Goal: Task Accomplishment & Management: Use online tool/utility

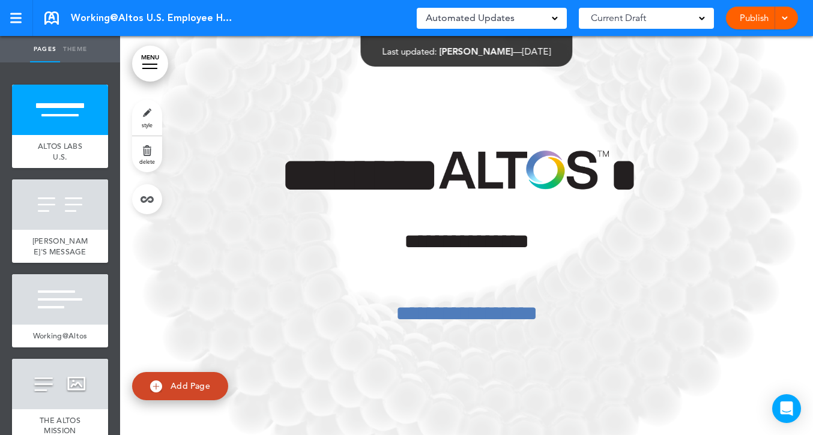
click at [148, 62] on link "MENU" at bounding box center [150, 64] width 36 height 36
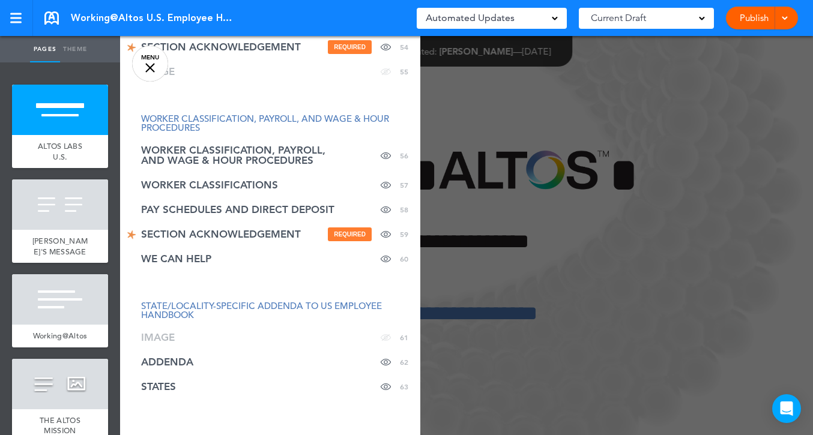
scroll to position [1712, 0]
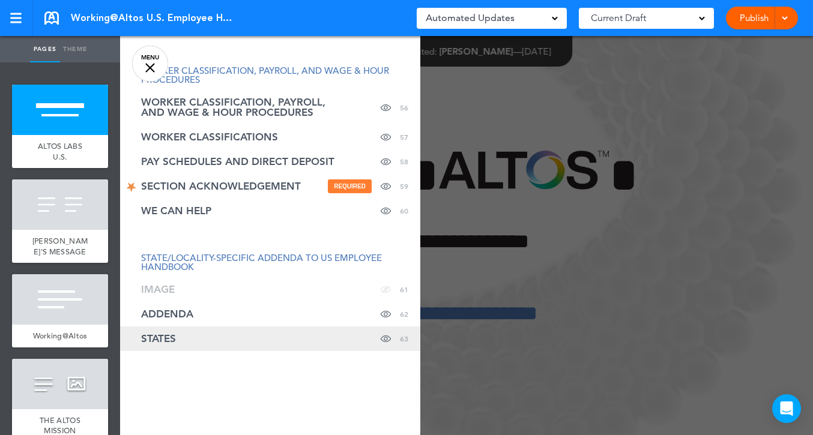
click at [223, 337] on link "STATES Hide page in table of contents 63" at bounding box center [270, 338] width 300 height 25
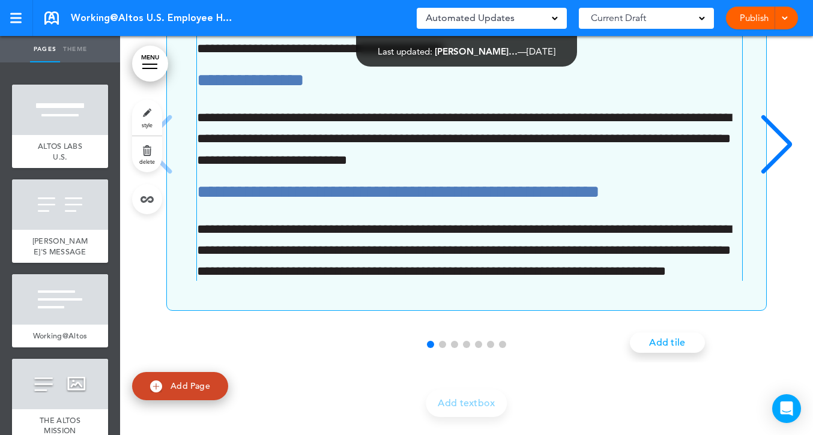
scroll to position [0, 0]
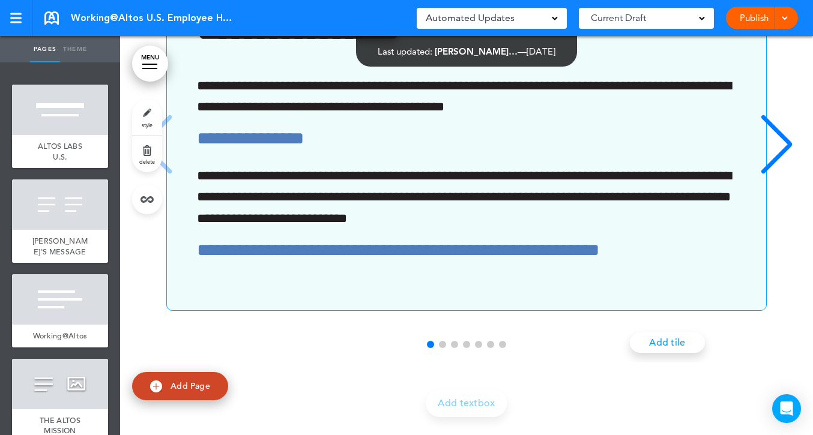
click at [314, 225] on div "**********" at bounding box center [460, 146] width 587 height 269
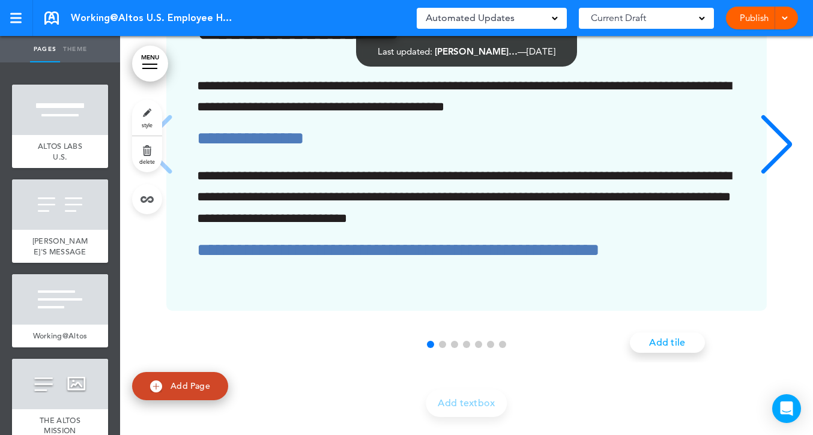
click at [687, 175] on div "Next slide" at bounding box center [776, 145] width 37 height 60
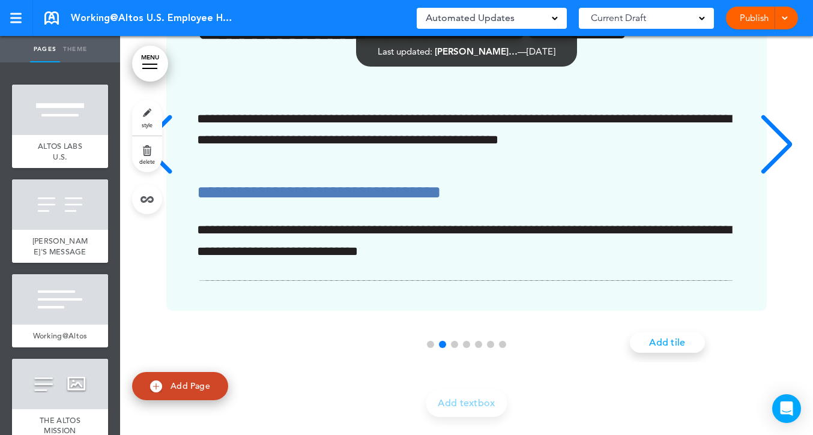
click at [687, 175] on div "Next slide" at bounding box center [776, 145] width 37 height 60
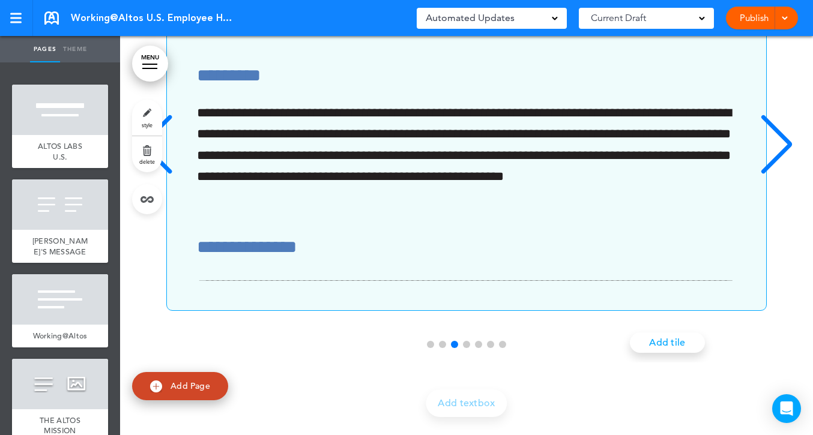
scroll to position [101, 0]
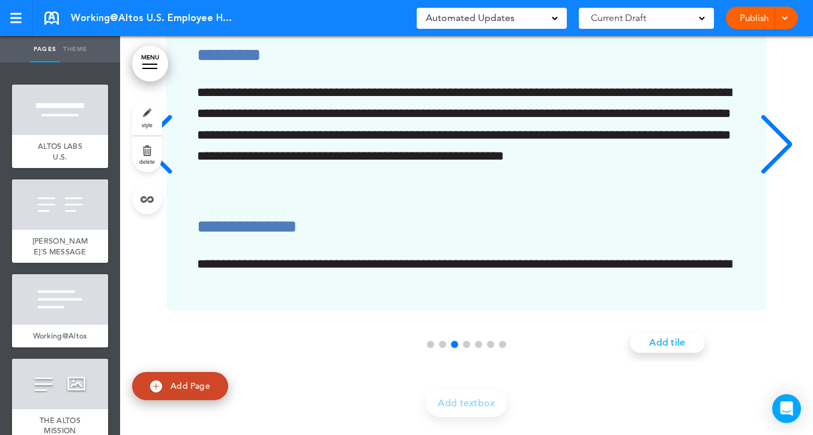
click at [145, 175] on div "Previous slide" at bounding box center [156, 145] width 37 height 60
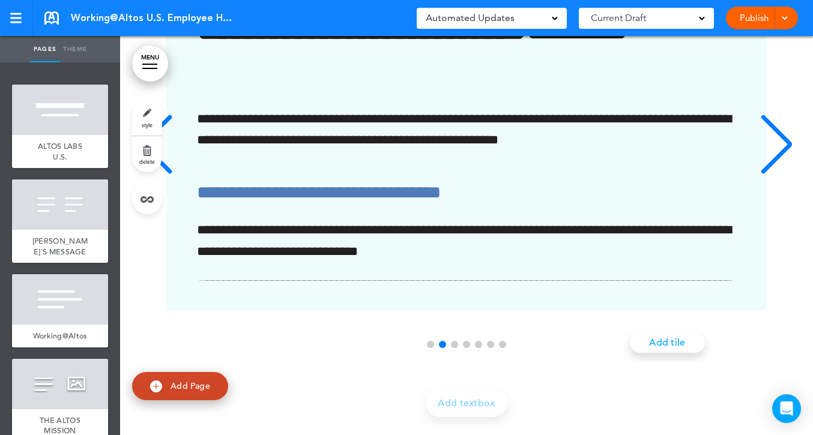
click at [149, 175] on div "Previous slide" at bounding box center [156, 145] width 37 height 60
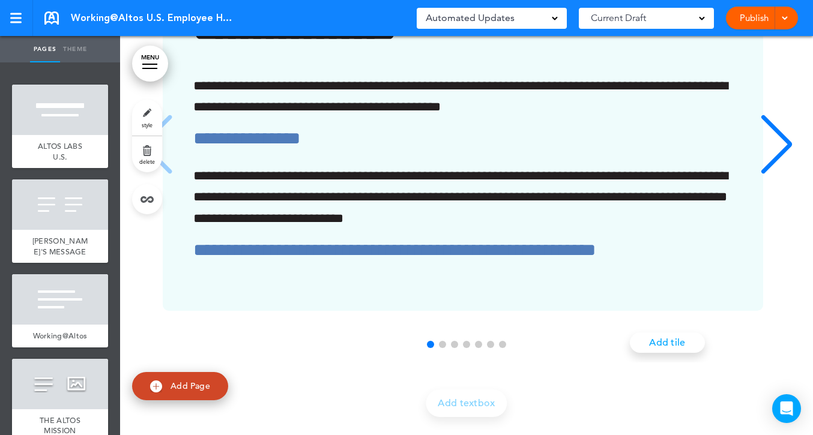
scroll to position [0, 0]
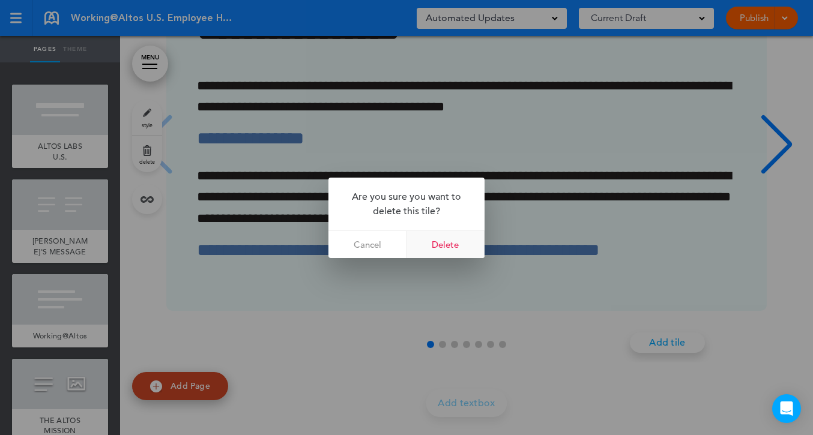
click at [443, 243] on link "Delete" at bounding box center [445, 244] width 78 height 27
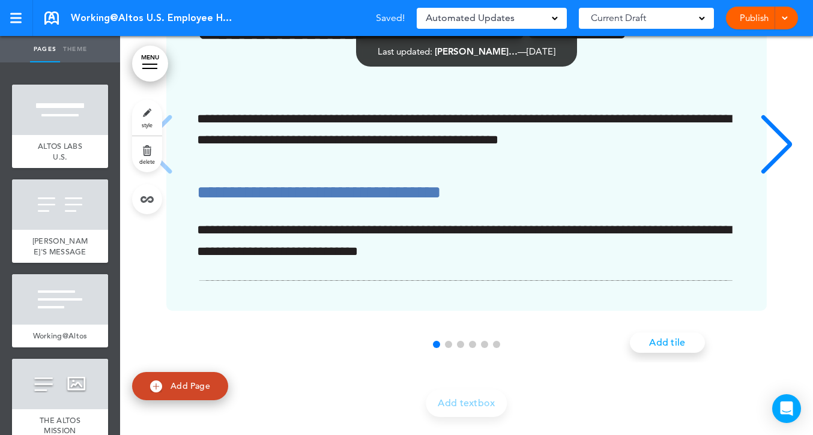
click at [687, 175] on div "Next slide" at bounding box center [776, 145] width 37 height 60
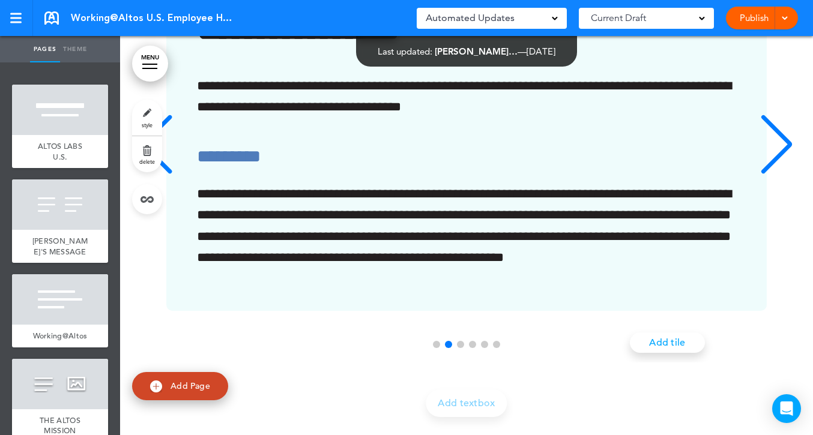
click at [687, 175] on div "Next slide" at bounding box center [776, 145] width 37 height 60
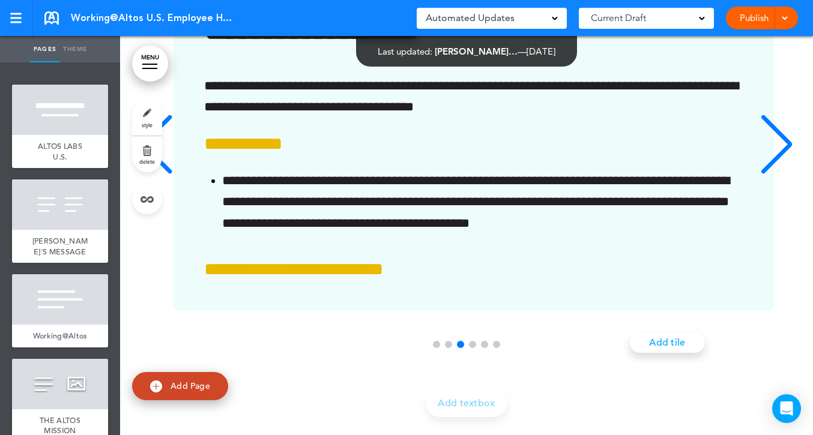
scroll to position [0, 1349]
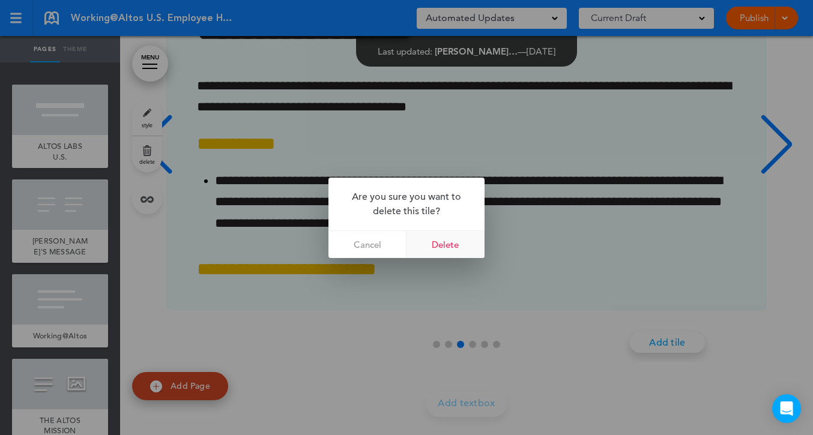
click at [458, 241] on link "Delete" at bounding box center [445, 244] width 78 height 27
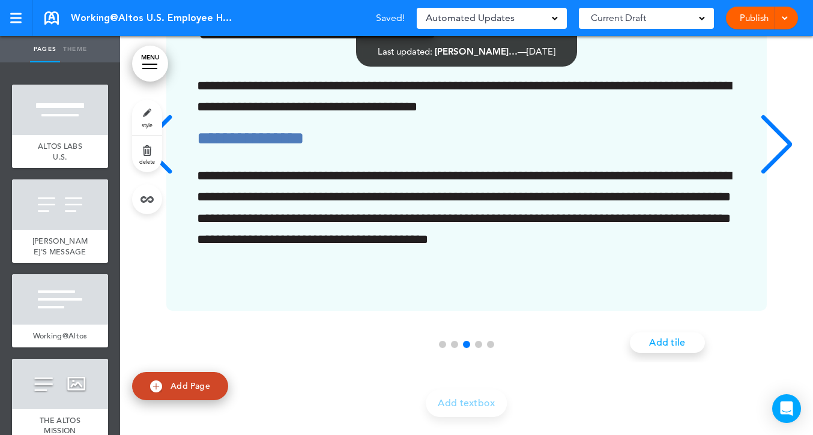
click at [687, 175] on div "Next slide" at bounding box center [776, 145] width 37 height 60
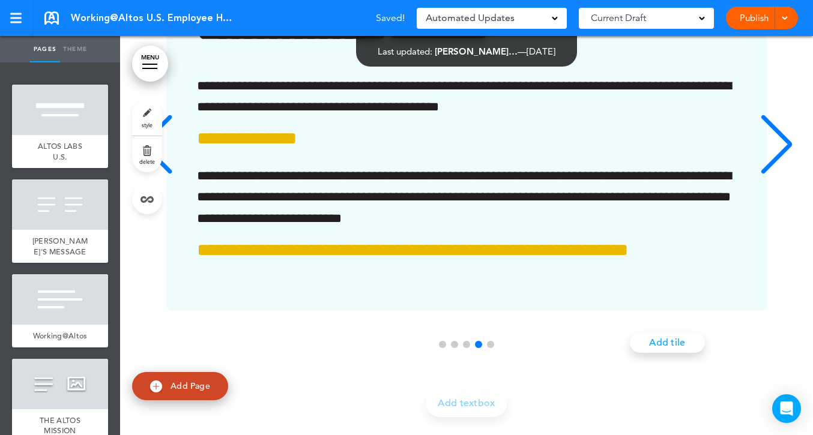
click at [687, 175] on div "Next slide" at bounding box center [776, 145] width 37 height 60
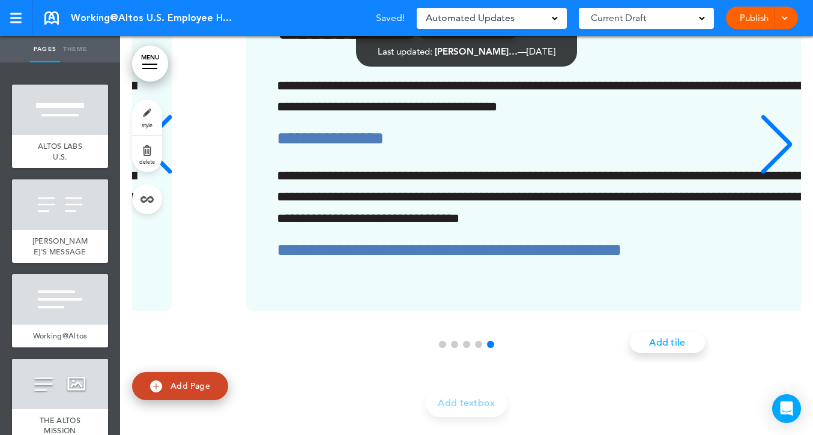
scroll to position [0, 2698]
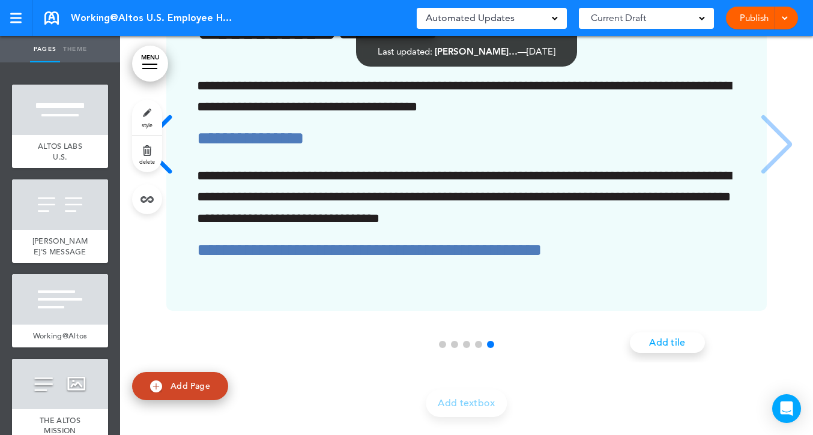
click at [687, 311] on div "**********" at bounding box center [466, 146] width 669 height 329
click at [155, 175] on div "Previous slide" at bounding box center [156, 145] width 37 height 60
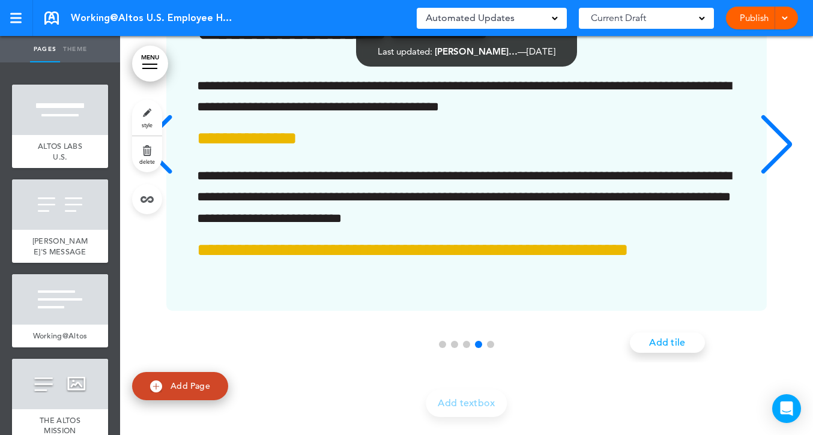
click at [155, 175] on div "Previous slide" at bounding box center [156, 145] width 37 height 60
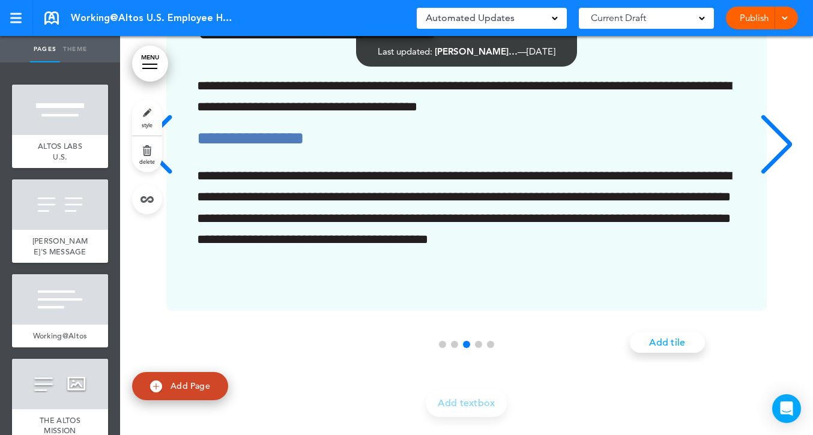
click at [155, 175] on div "Previous slide" at bounding box center [156, 145] width 37 height 60
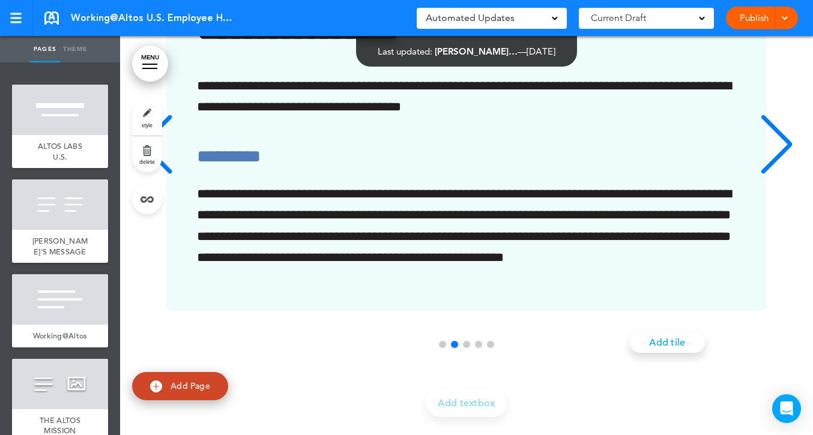
click at [155, 175] on div "Previous slide" at bounding box center [156, 145] width 37 height 60
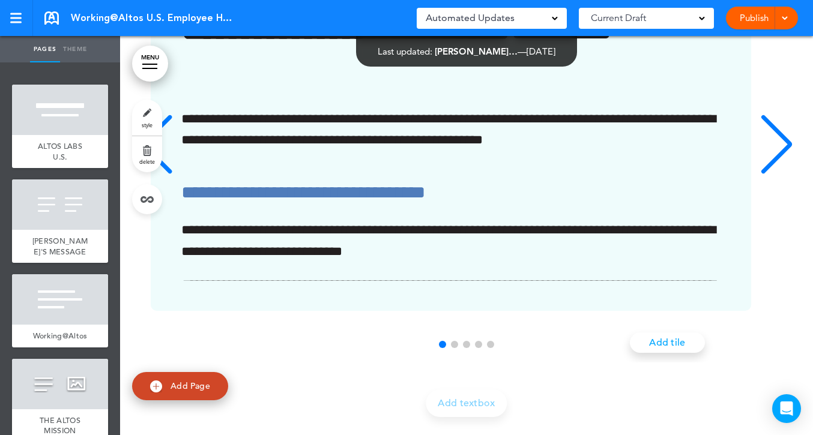
scroll to position [0, 0]
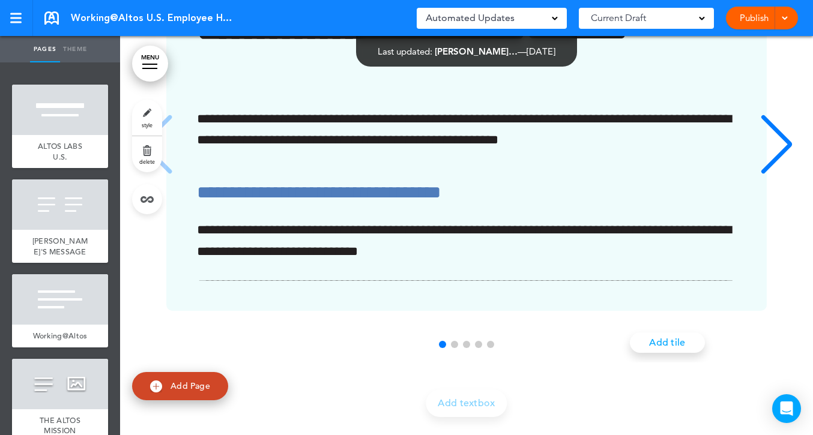
click at [155, 311] on div "**********" at bounding box center [466, 146] width 669 height 329
click at [687, 175] on div "Next slide" at bounding box center [776, 145] width 37 height 60
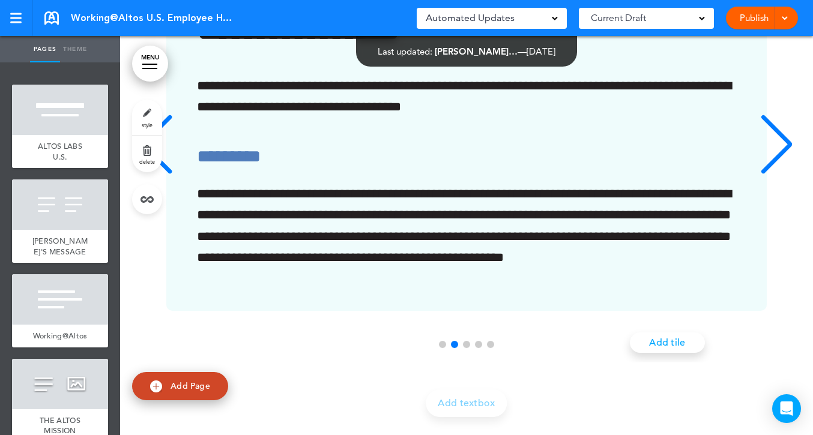
click at [687, 175] on div "Next slide" at bounding box center [776, 145] width 37 height 60
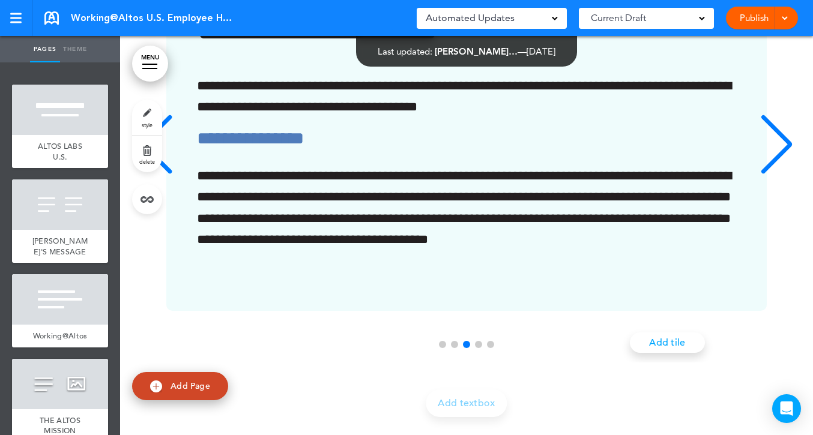
click at [687, 175] on div "Next slide" at bounding box center [776, 145] width 37 height 60
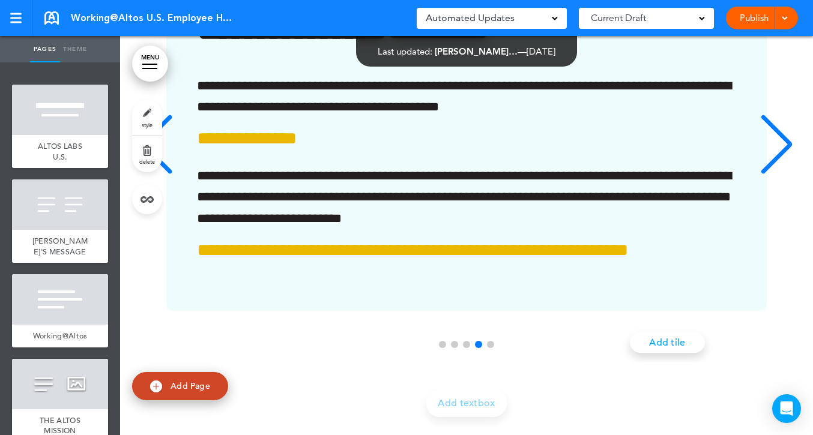
click at [687, 175] on div "Next slide" at bounding box center [776, 145] width 37 height 60
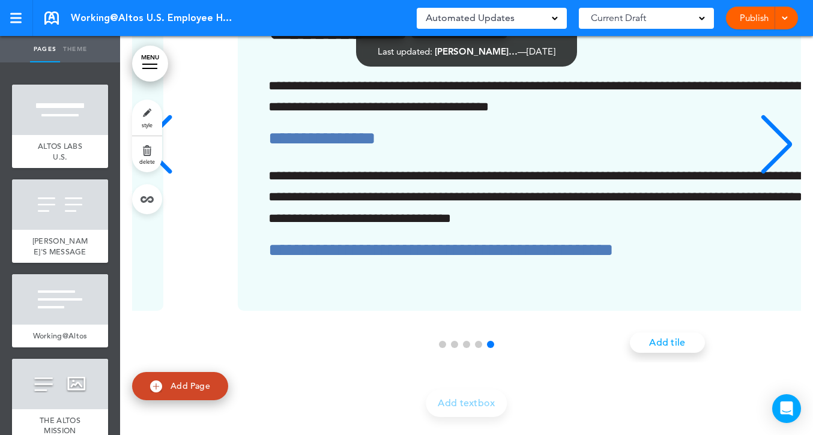
scroll to position [0, 2698]
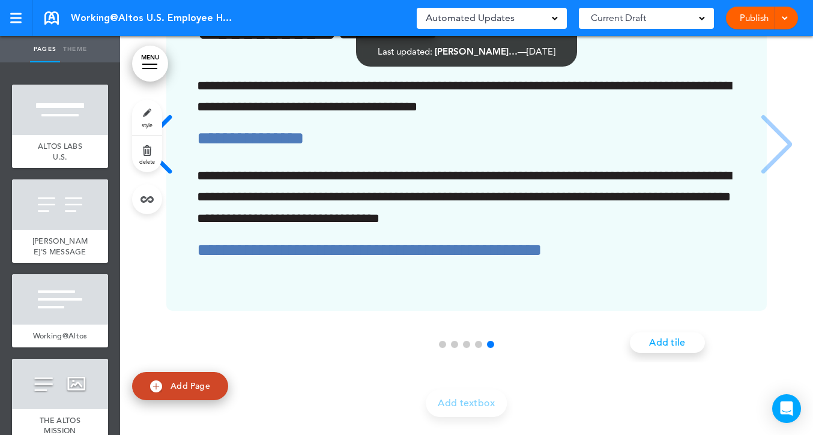
click at [687, 311] on div "**********" at bounding box center [466, 146] width 669 height 329
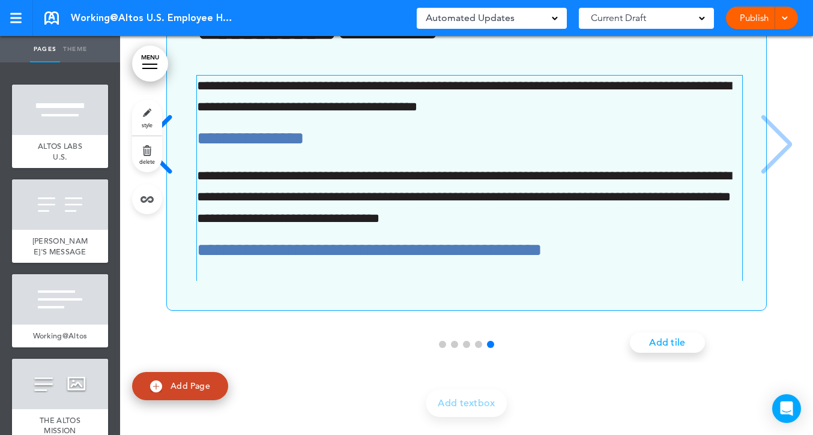
scroll to position [53159, 0]
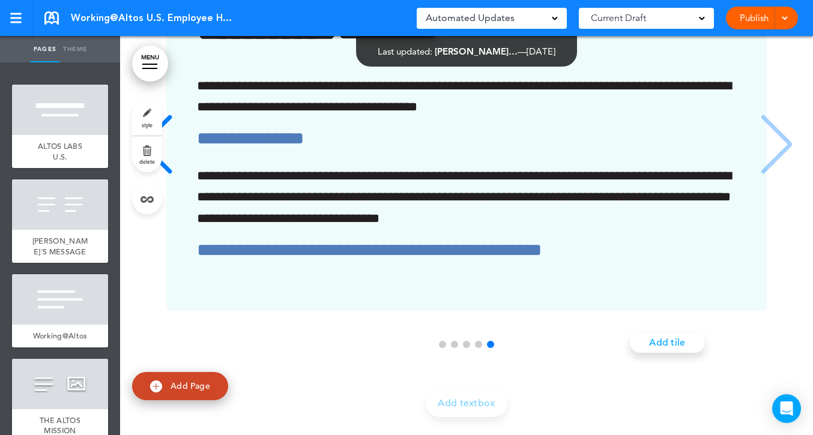
click at [157, 175] on div "Previous slide" at bounding box center [156, 145] width 37 height 60
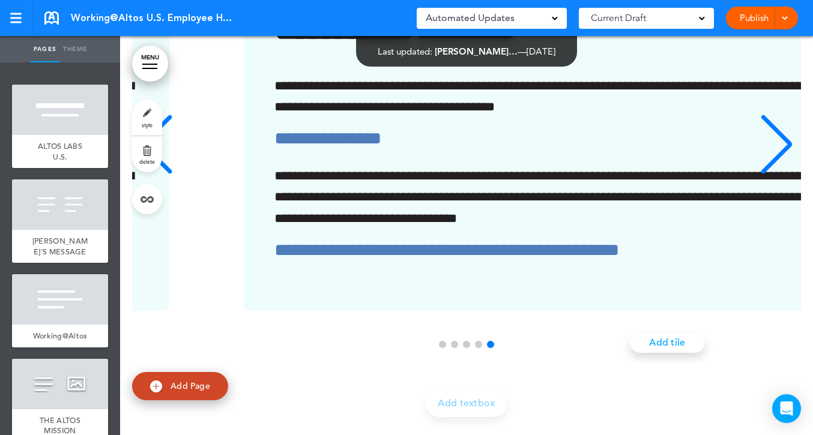
click at [157, 175] on div "Previous slide" at bounding box center [156, 145] width 37 height 60
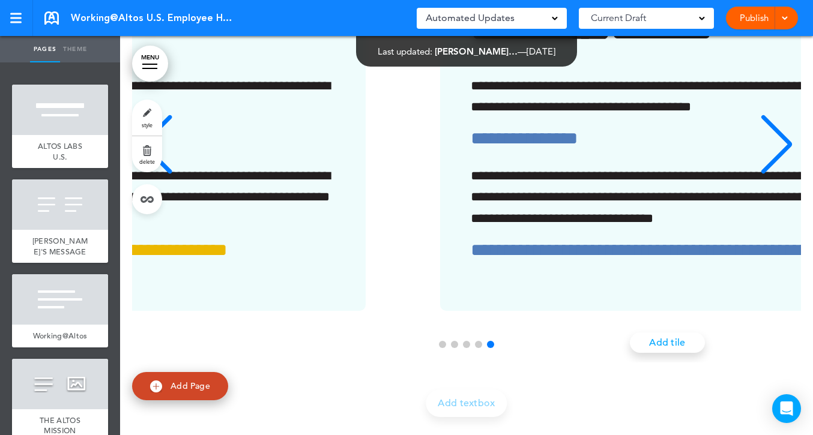
click at [157, 175] on div "Previous slide" at bounding box center [156, 145] width 37 height 60
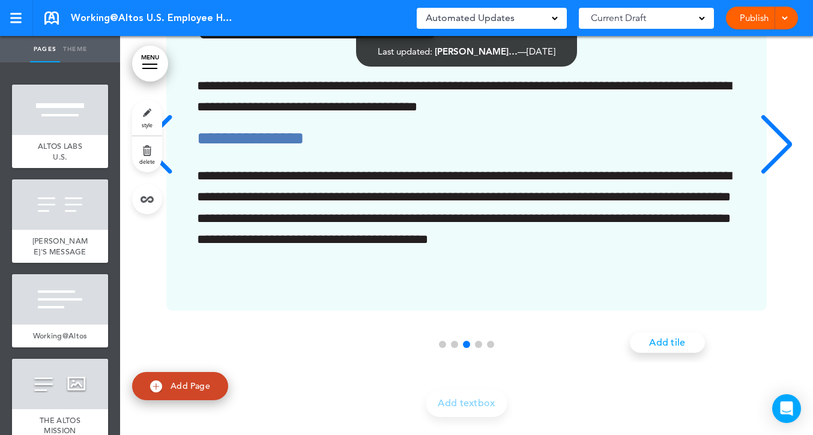
click at [157, 175] on div "Previous slide" at bounding box center [156, 145] width 37 height 60
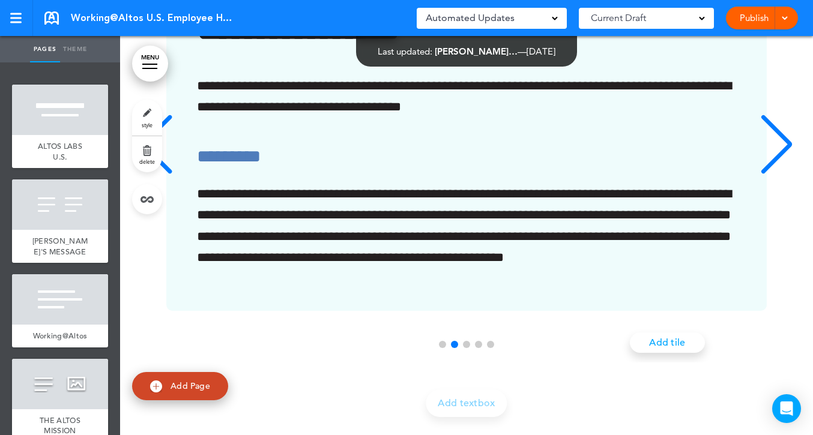
click at [157, 175] on div "Previous slide" at bounding box center [156, 145] width 37 height 60
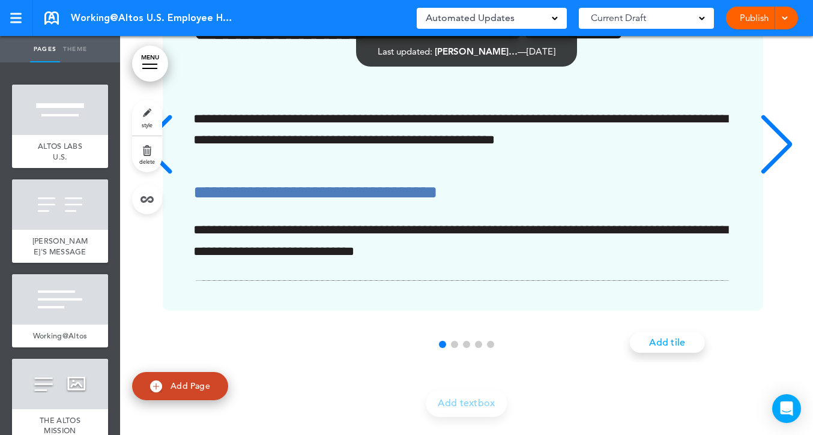
scroll to position [0, 0]
click at [687, 175] on div "Next slide" at bounding box center [776, 145] width 37 height 60
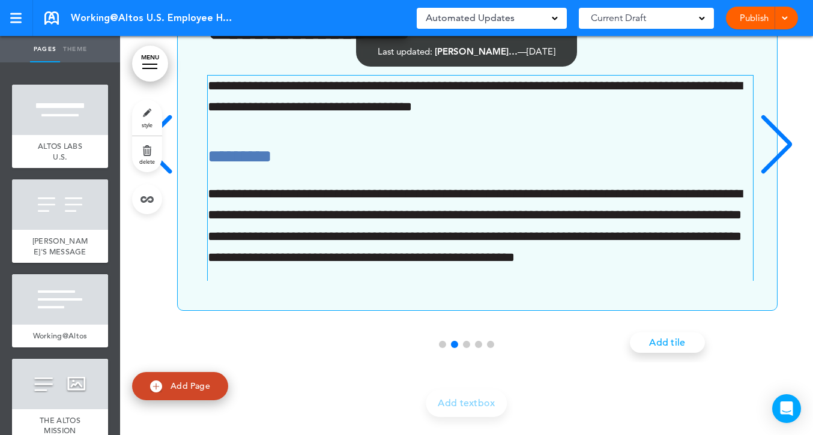
scroll to position [0, 675]
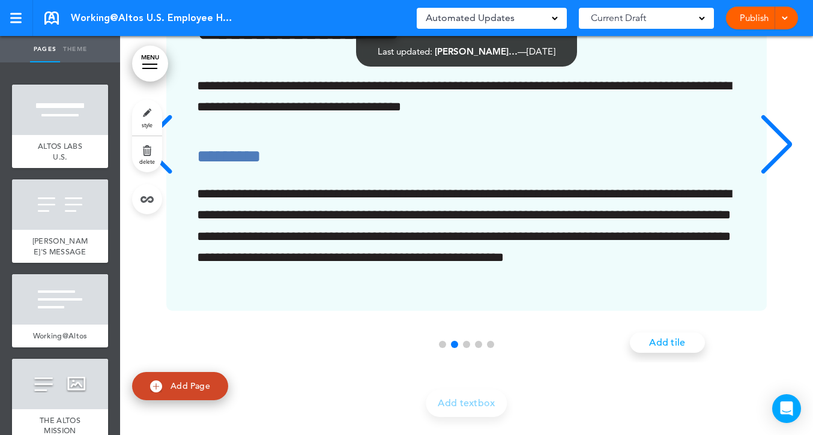
click at [687, 175] on div "Next slide" at bounding box center [776, 145] width 37 height 60
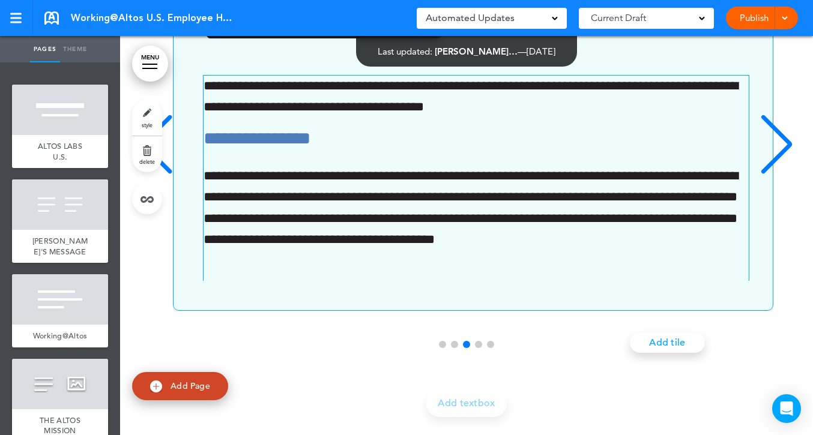
scroll to position [0, 1349]
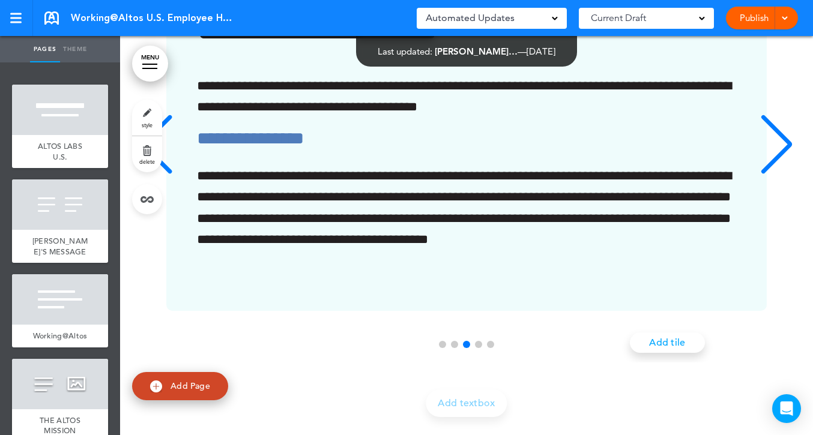
click at [687, 175] on div "Next slide" at bounding box center [776, 145] width 37 height 60
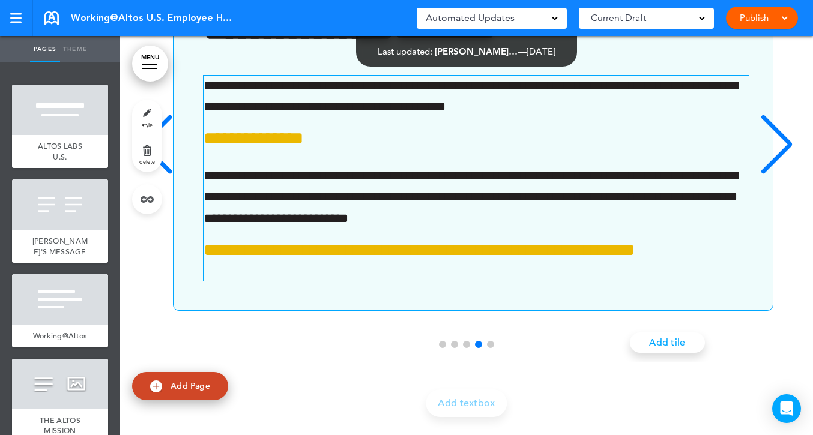
scroll to position [0, 2024]
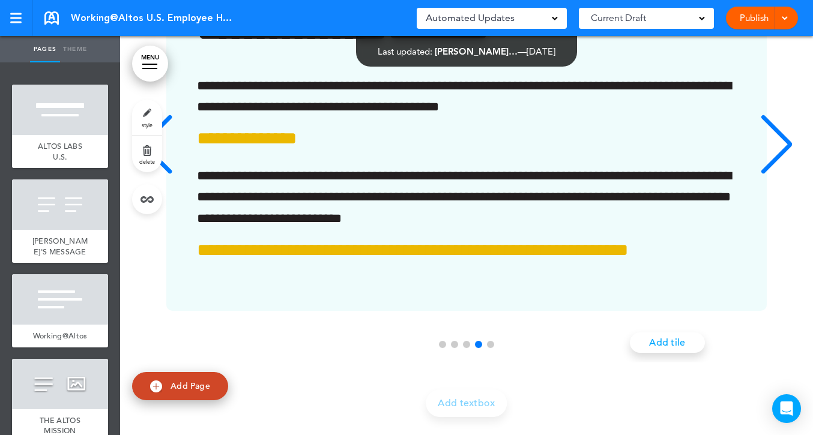
click at [687, 175] on div "Next slide" at bounding box center [776, 145] width 37 height 60
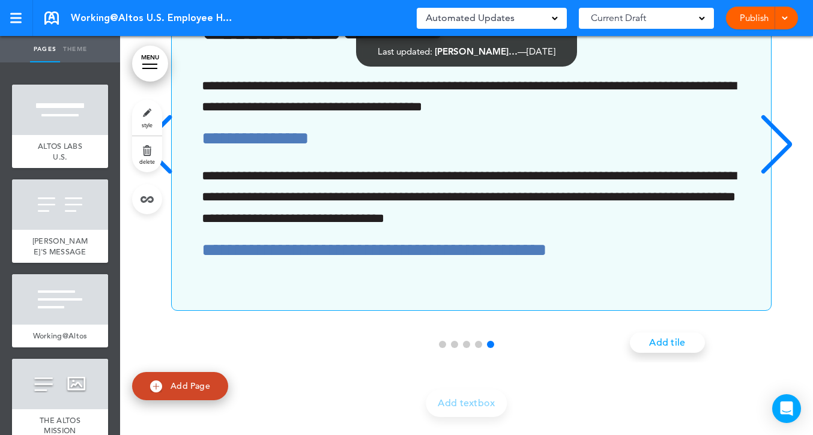
scroll to position [0, 2698]
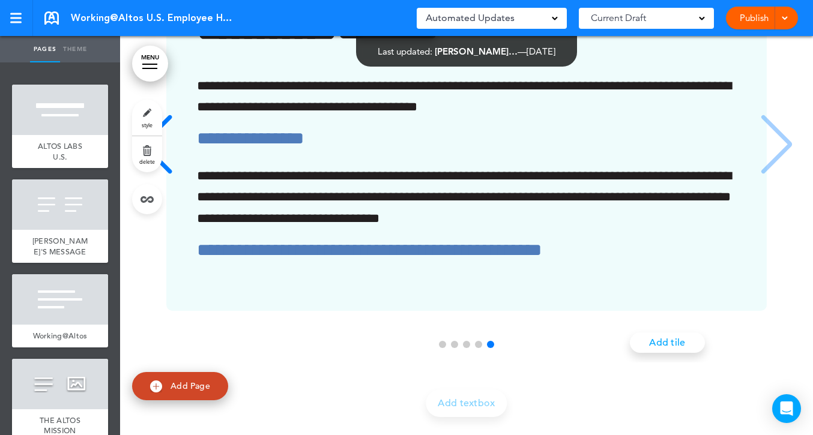
click at [687, 236] on div "**********" at bounding box center [466, 146] width 669 height 329
click at [687, 241] on div "**********" at bounding box center [466, 146] width 669 height 329
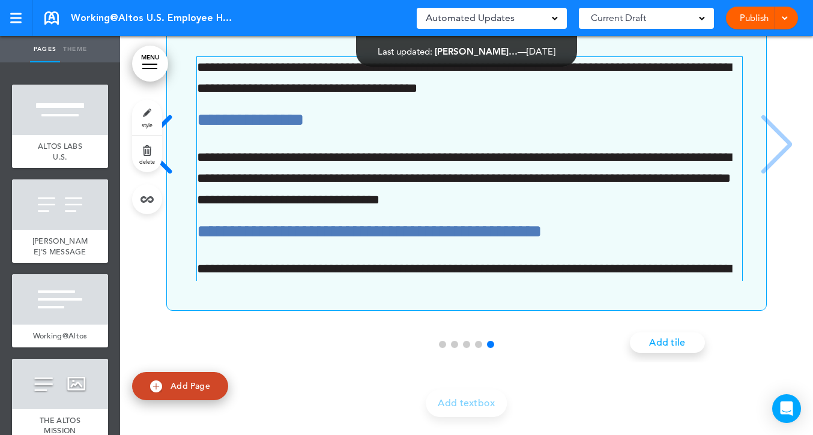
scroll to position [0, 0]
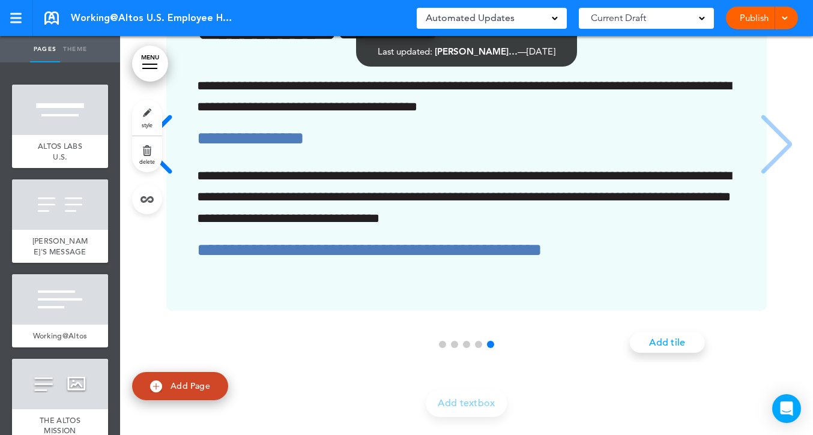
click at [265, 58] on div "**********" at bounding box center [466, 158] width 669 height 553
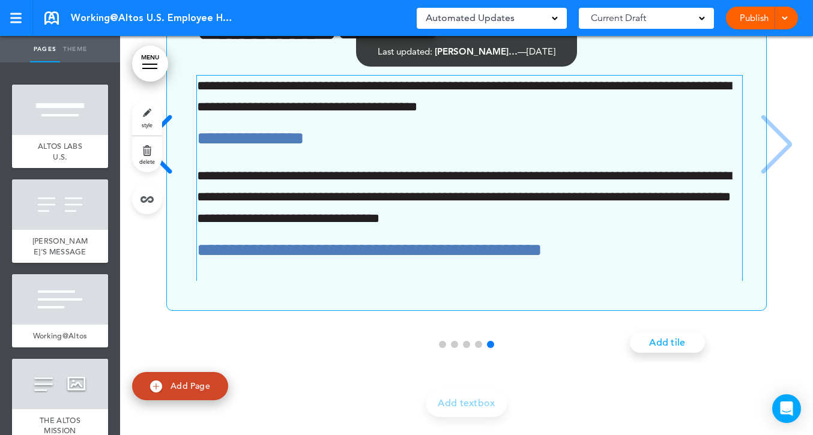
scroll to position [53252, 0]
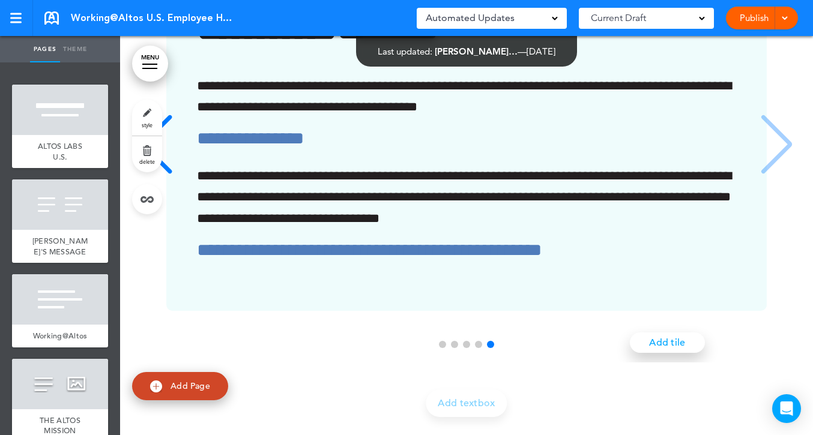
click at [673, 338] on link "Add tile" at bounding box center [667, 342] width 75 height 20
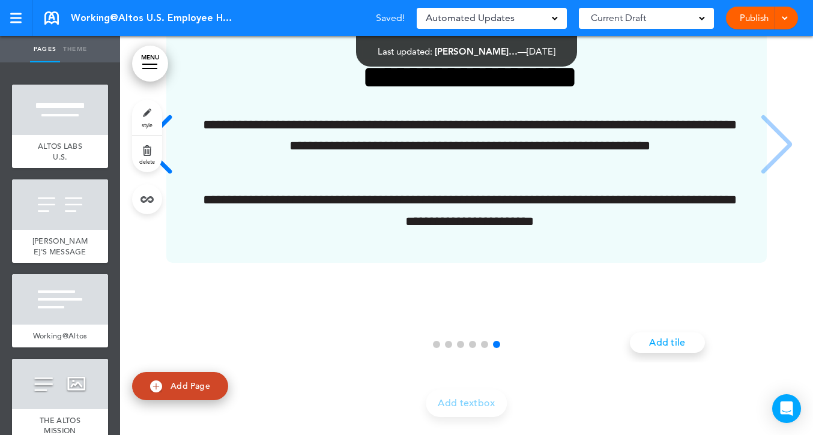
scroll to position [53175, 0]
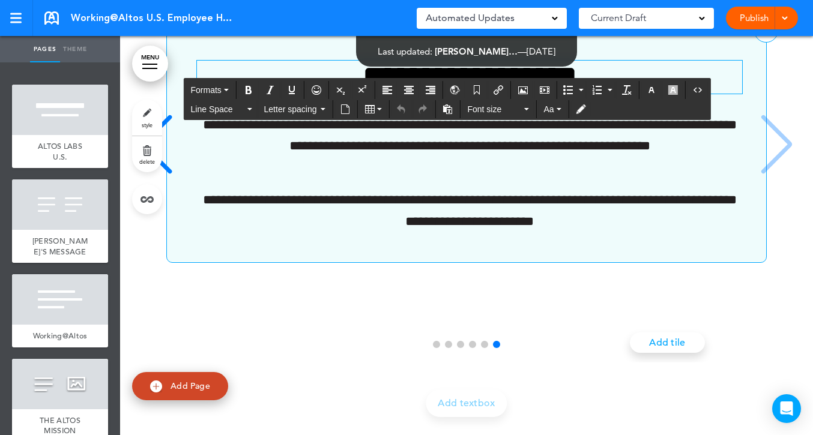
click at [426, 94] on h3 "**********" at bounding box center [469, 77] width 545 height 33
drag, startPoint x: 320, startPoint y: 146, endPoint x: 642, endPoint y: 172, distance: 322.1
click at [642, 172] on div "**********" at bounding box center [460, 146] width 587 height 173
paste div "6 / 6"
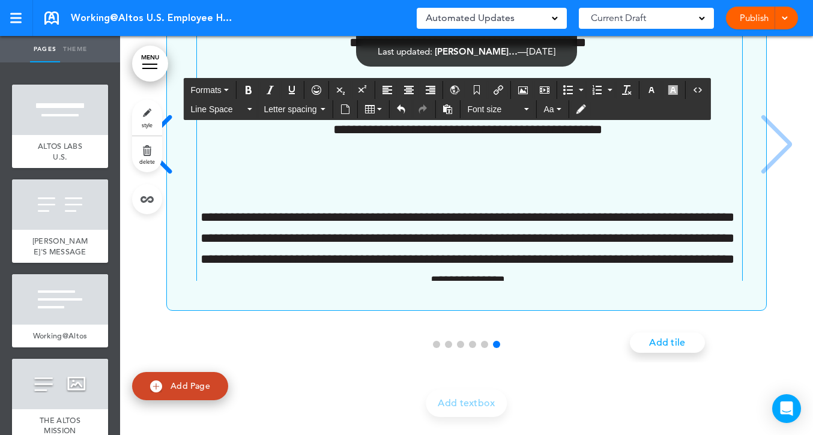
scroll to position [88, 0]
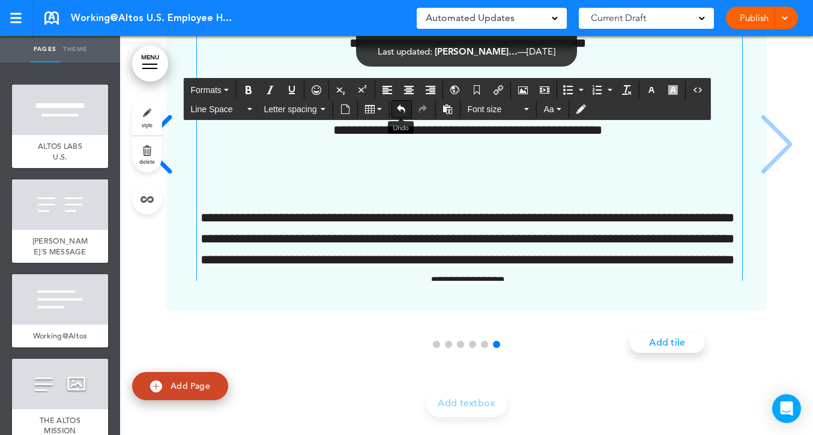
click at [406, 109] on button "Undo" at bounding box center [400, 109] width 19 height 17
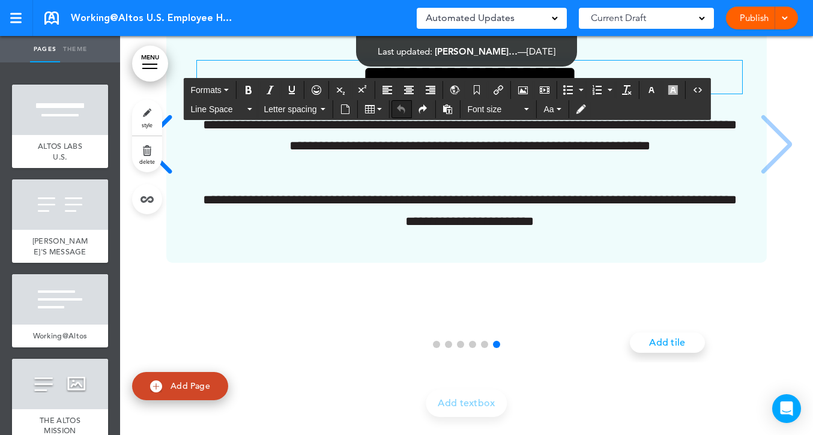
scroll to position [53175, 0]
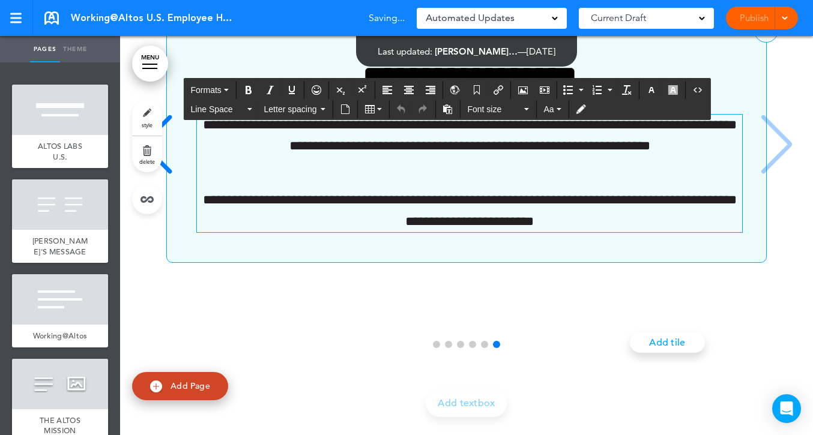
click at [464, 178] on p "**********" at bounding box center [469, 147] width 545 height 64
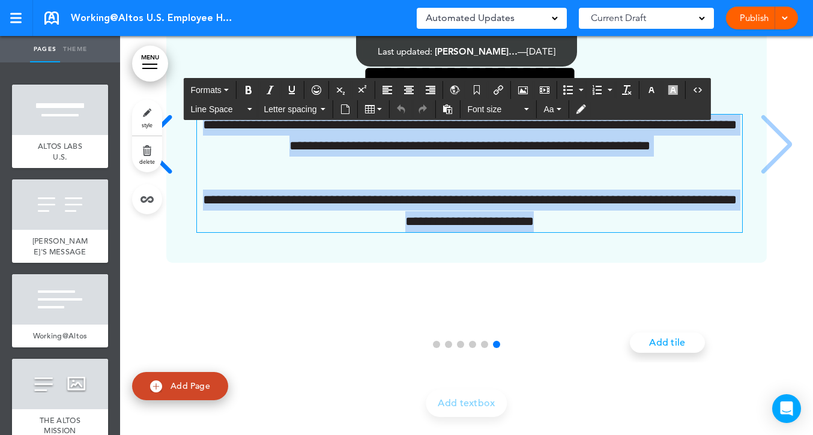
drag, startPoint x: 206, startPoint y: 203, endPoint x: 621, endPoint y: 353, distance: 441.2
click at [621, 323] on div "**********" at bounding box center [466, 146] width 669 height 353
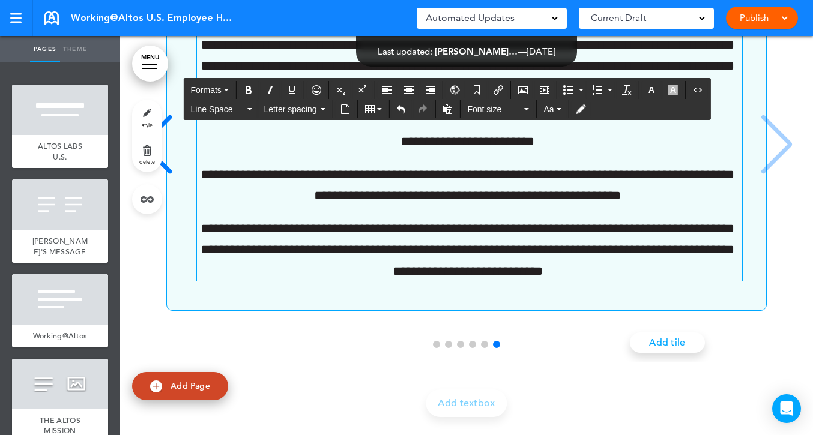
scroll to position [5435, 0]
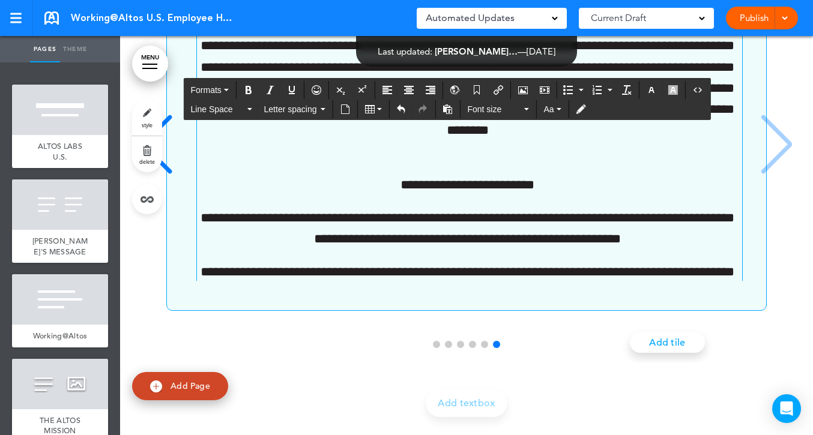
click at [440, 162] on p "**********" at bounding box center [467, 98] width 541 height 127
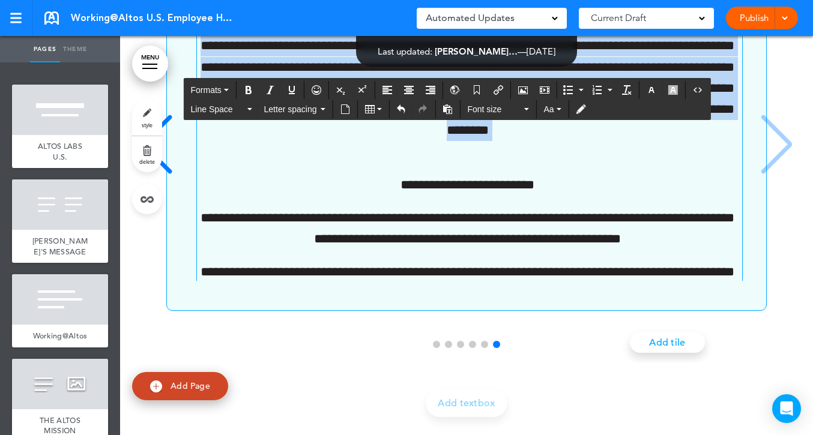
click at [440, 162] on p "**********" at bounding box center [467, 98] width 541 height 127
click at [443, 162] on p "**********" at bounding box center [467, 98] width 541 height 127
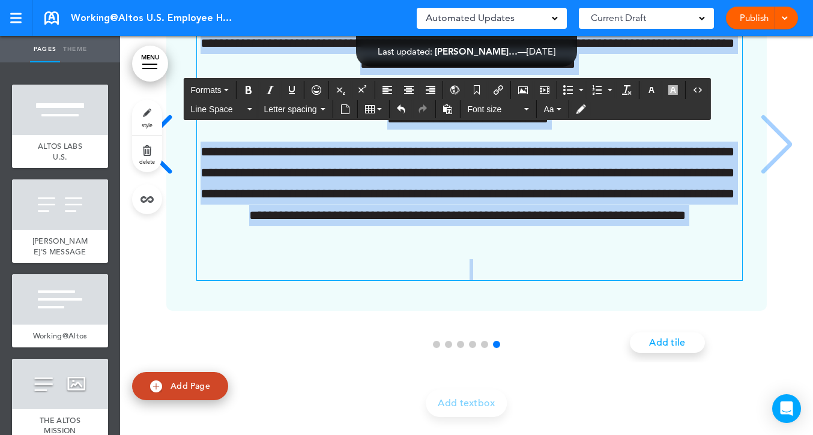
scroll to position [53252, 0]
drag, startPoint x: 270, startPoint y: 153, endPoint x: 683, endPoint y: 449, distance: 508.3
click at [683, 435] on html "Make this page common so it is available in other handbooks. This handbook [GEO…" at bounding box center [406, 217] width 813 height 435
click at [392, 90] on icon "Align left" at bounding box center [387, 90] width 10 height 10
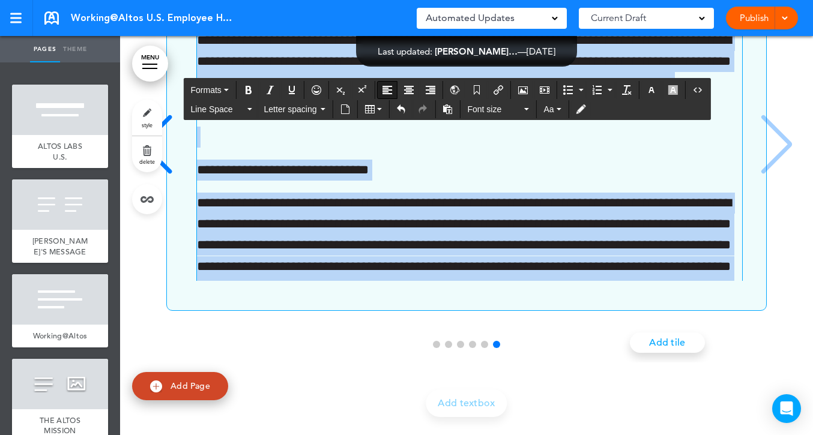
scroll to position [6168, 0]
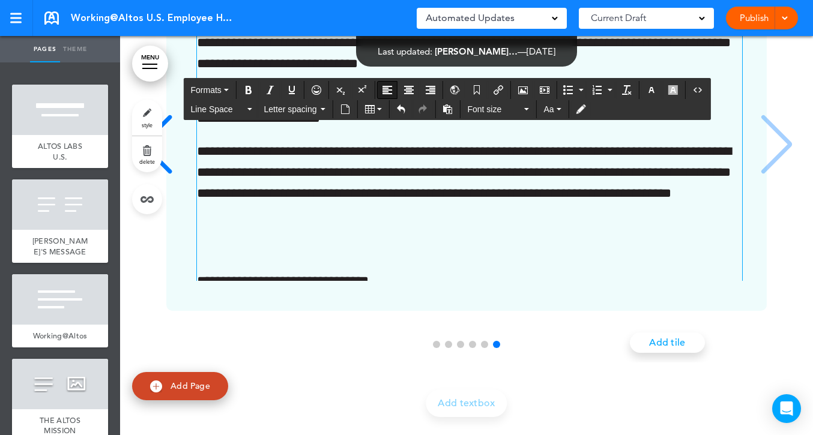
click at [371, 347] on div "**********" at bounding box center [466, 165] width 669 height 393
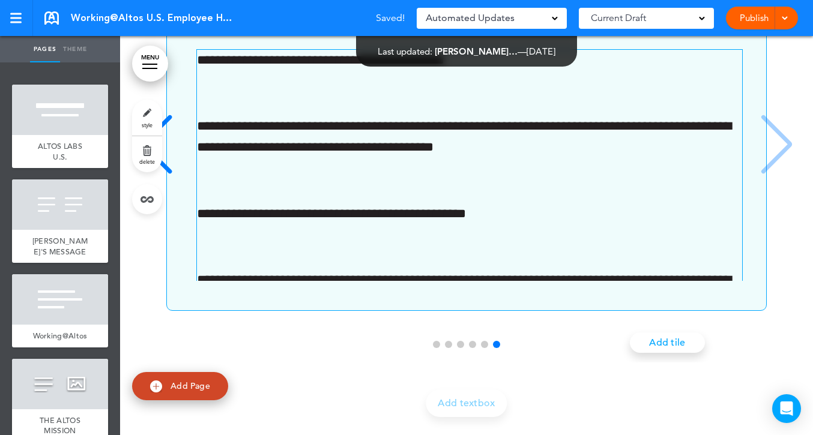
scroll to position [0, 0]
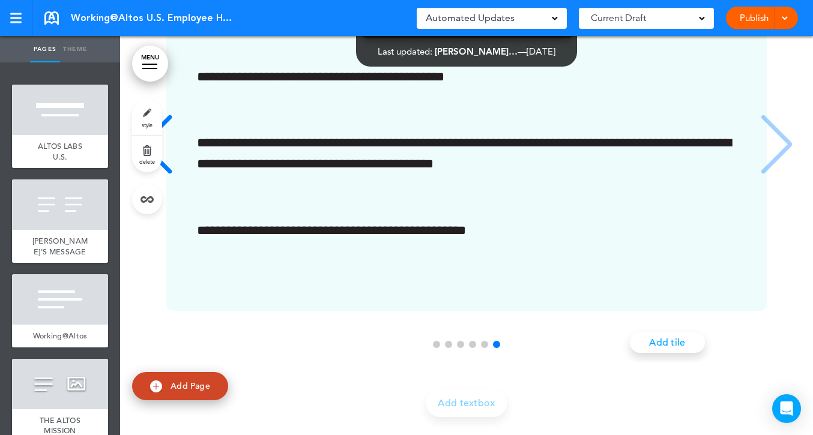
click at [166, 166] on div "Previous slide" at bounding box center [156, 145] width 37 height 60
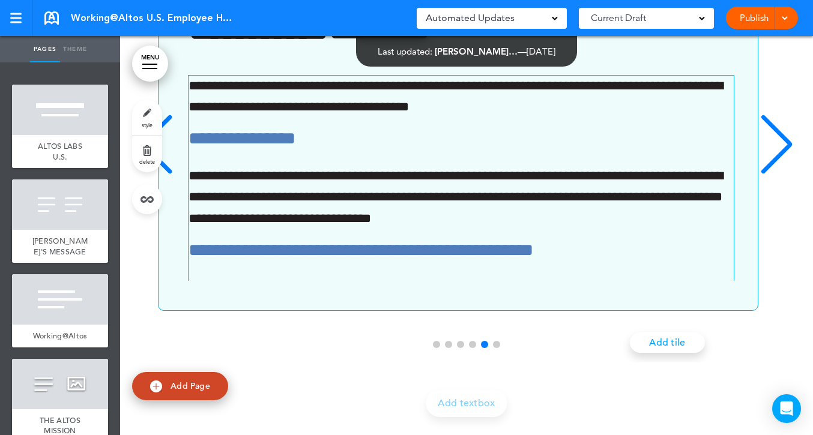
scroll to position [0, 2698]
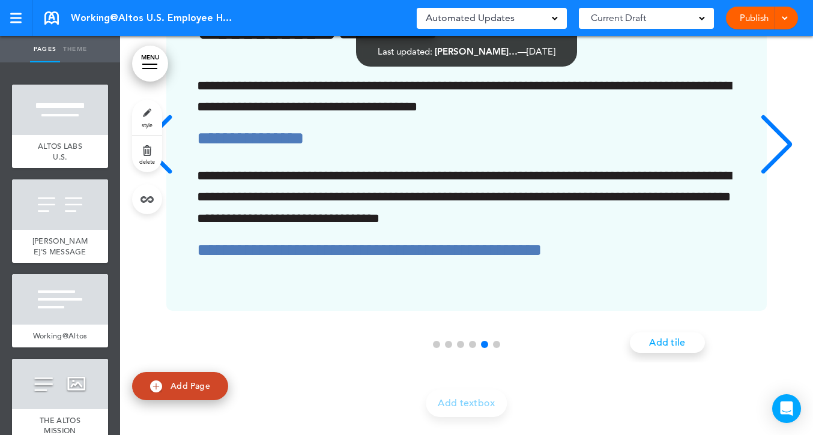
click at [687, 152] on div "Next slide" at bounding box center [776, 145] width 37 height 60
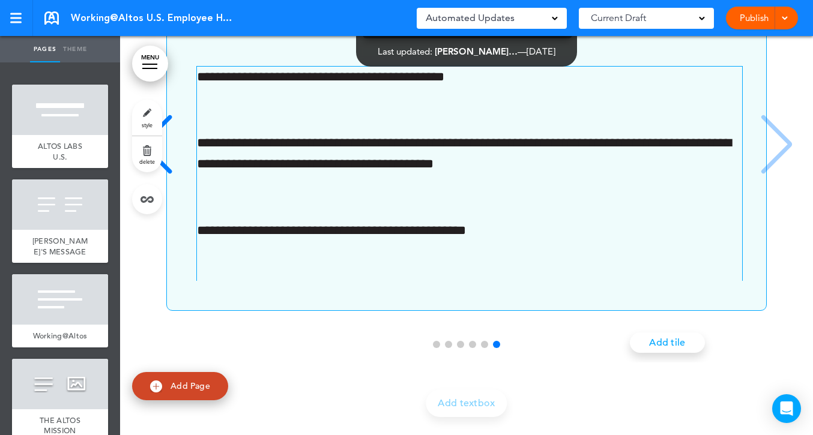
scroll to position [53173, 0]
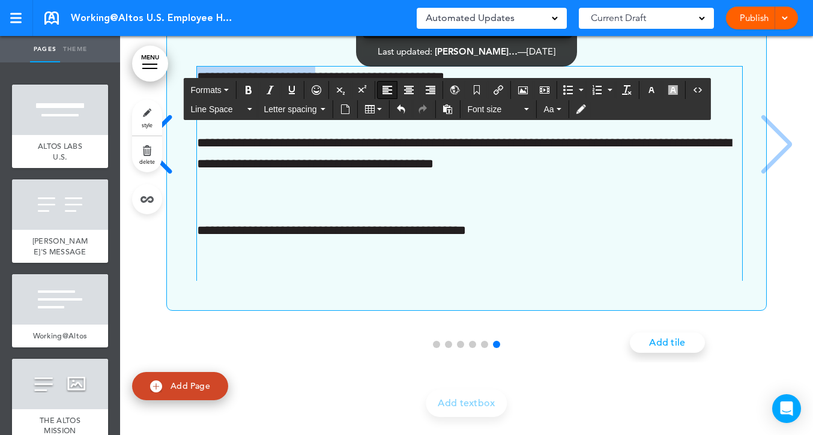
drag, startPoint x: 387, startPoint y: 155, endPoint x: 197, endPoint y: 153, distance: 189.7
click at [197, 88] on p "**********" at bounding box center [467, 77] width 541 height 21
copy p "**********"
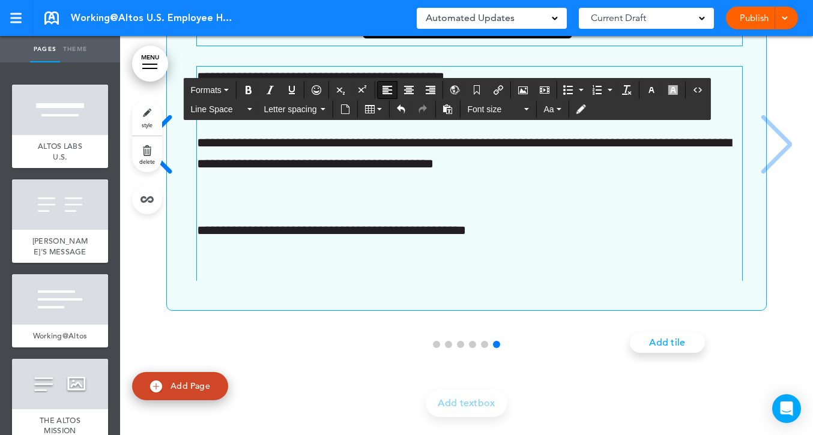
click at [467, 46] on h3 "**********" at bounding box center [467, 29] width 541 height 33
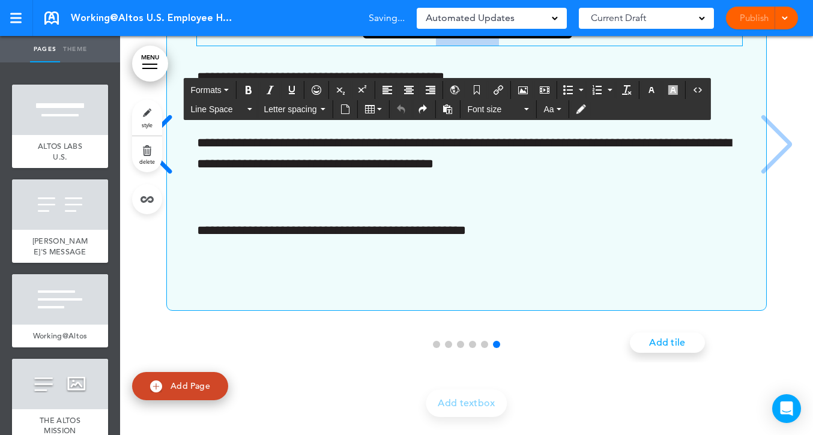
click at [467, 46] on h3 "**********" at bounding box center [467, 29] width 541 height 33
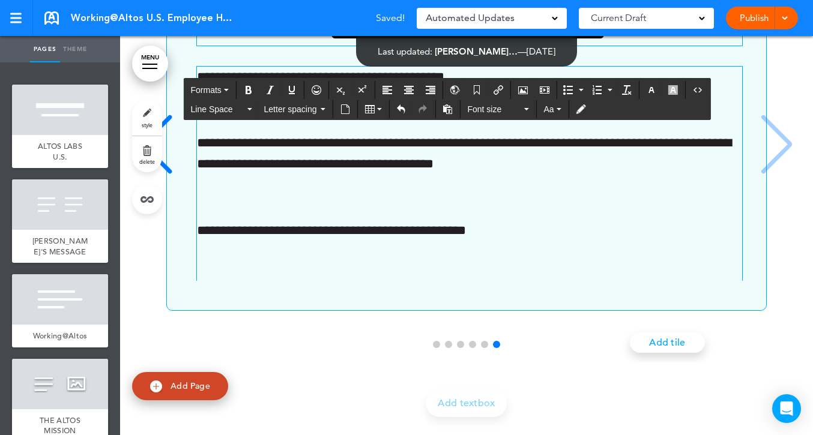
click at [485, 121] on p "6 / 6" at bounding box center [469, 110] width 545 height 21
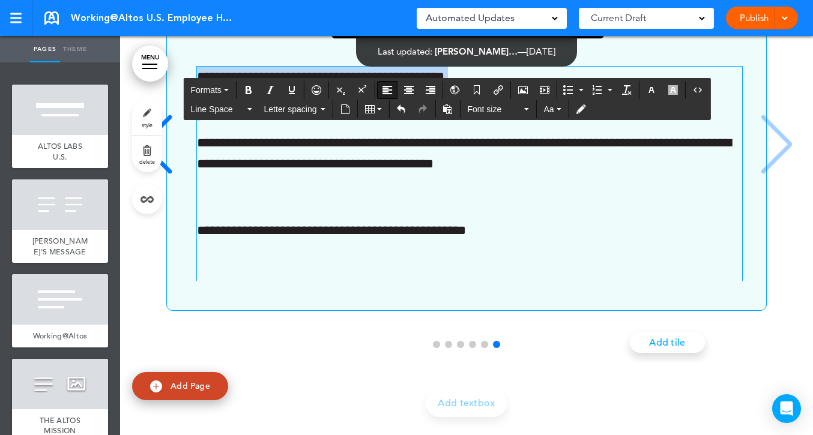
drag, startPoint x: 197, startPoint y: 299, endPoint x: 192, endPoint y: 219, distance: 80.0
click at [192, 219] on div "**********" at bounding box center [460, 146] width 587 height 269
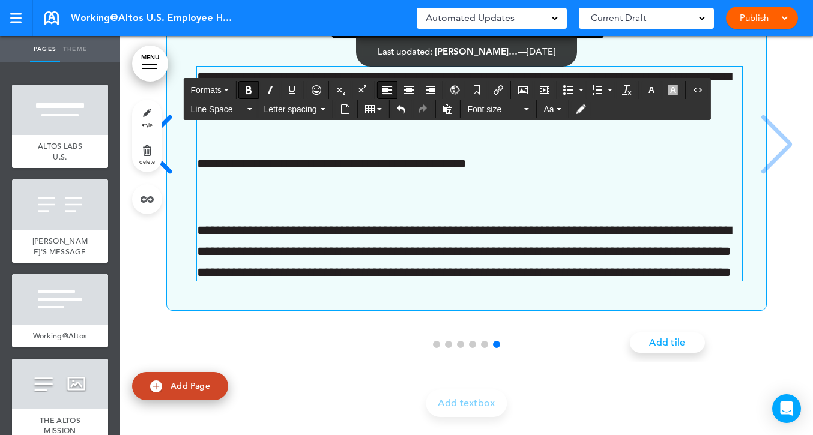
click at [248, 142] on p "6 / 6" at bounding box center [469, 131] width 545 height 21
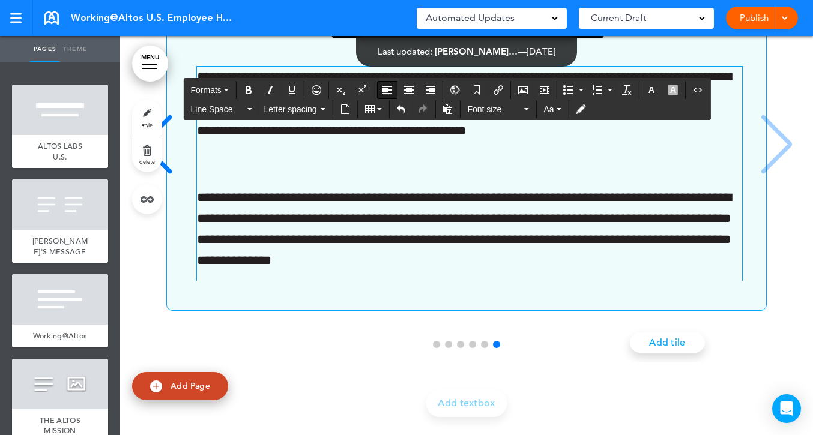
click at [687, 127] on div "**********" at bounding box center [466, 158] width 669 height 553
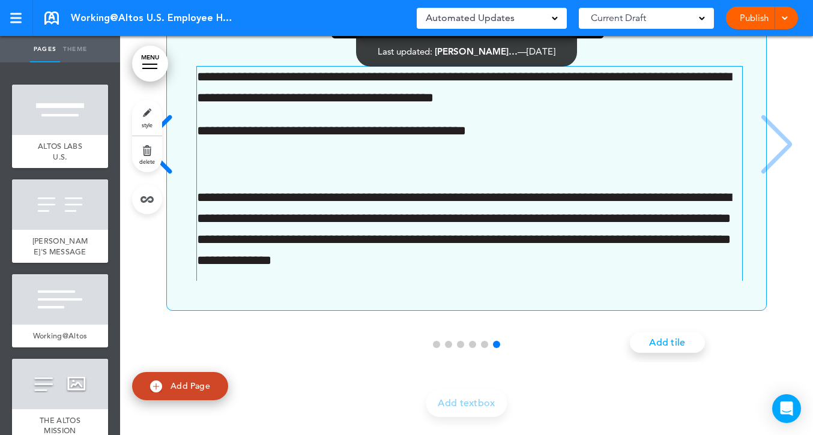
click at [274, 56] on div "**********" at bounding box center [466, 158] width 669 height 553
click at [154, 175] on div "Previous slide" at bounding box center [156, 145] width 37 height 60
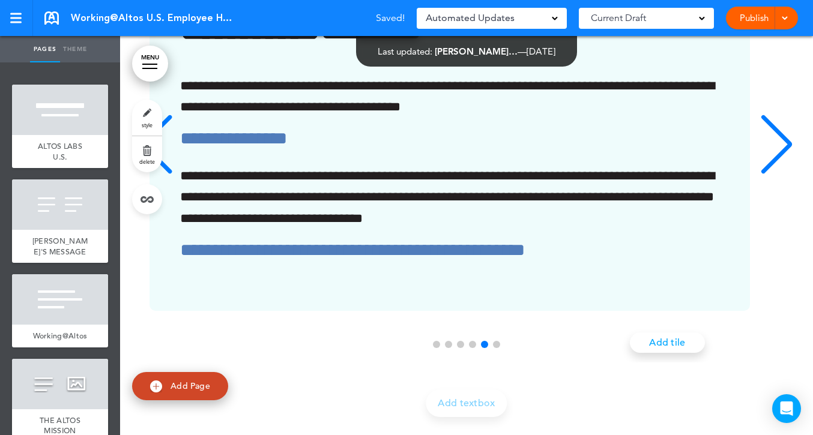
scroll to position [0, 2698]
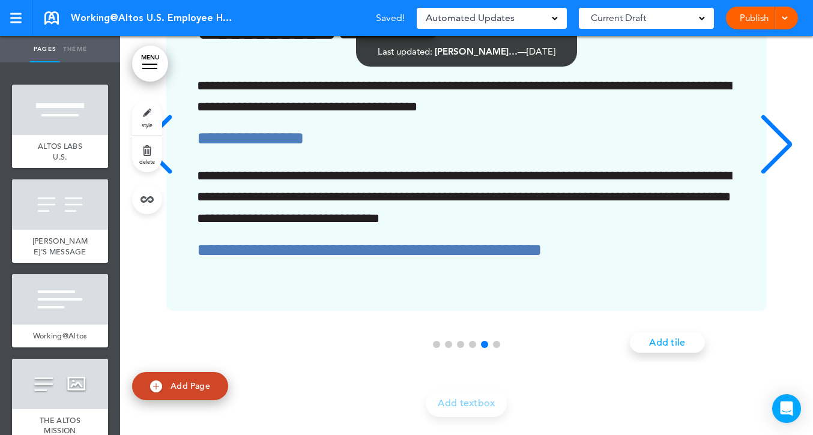
click at [687, 175] on div "Next slide" at bounding box center [776, 145] width 37 height 60
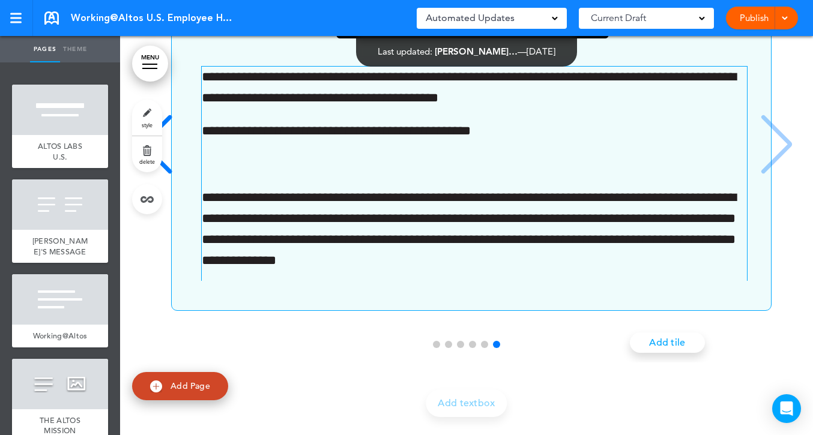
scroll to position [0, 3373]
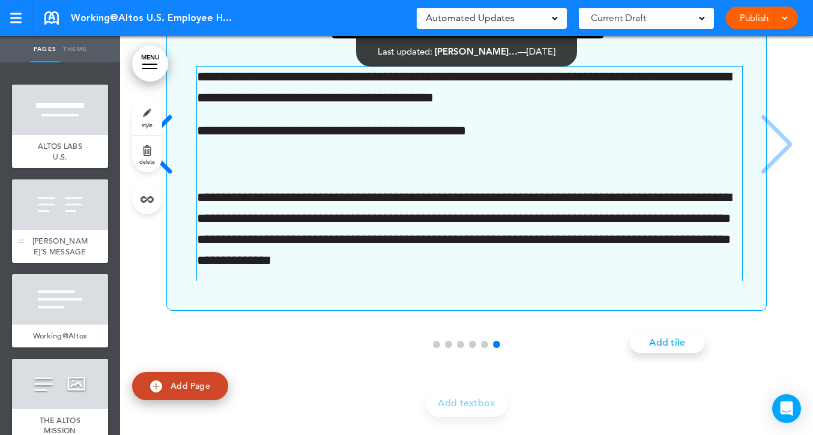
click at [71, 222] on div at bounding box center [60, 204] width 96 height 50
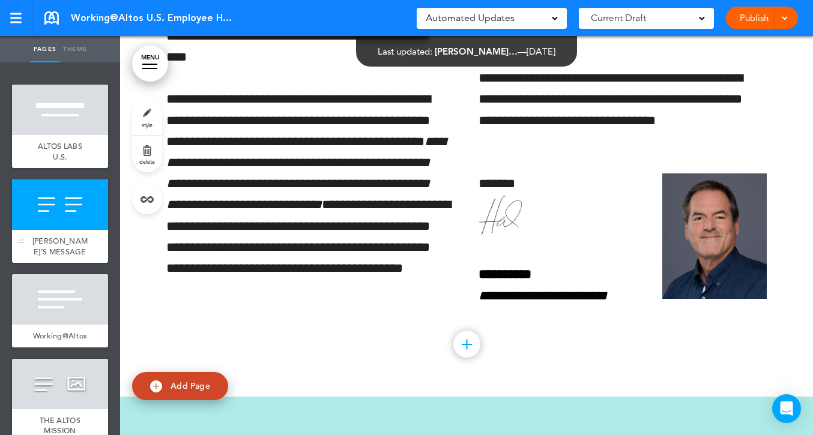
scroll to position [432, 0]
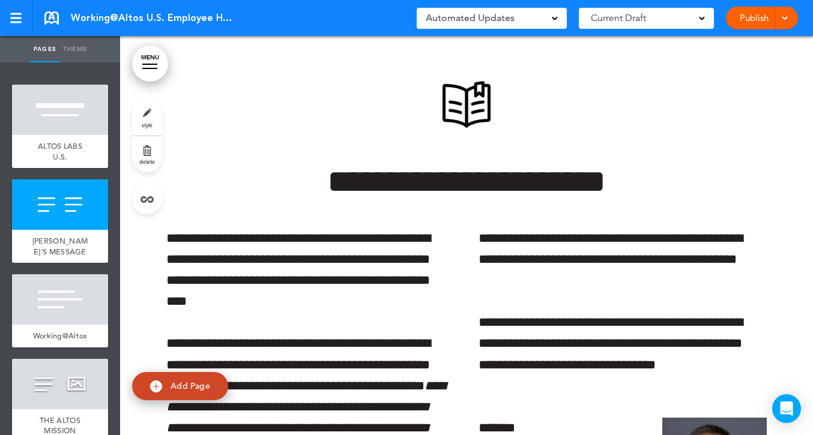
click at [149, 58] on link "MENU" at bounding box center [150, 64] width 36 height 36
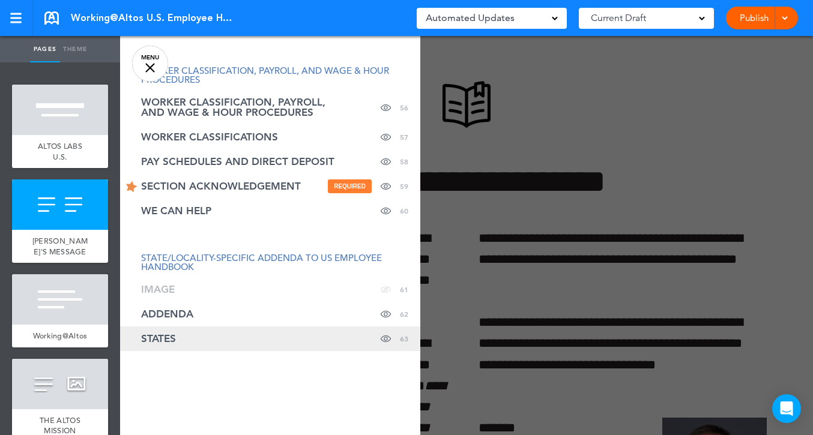
click at [205, 340] on link "STATES Hide page in table of contents 63" at bounding box center [270, 338] width 300 height 25
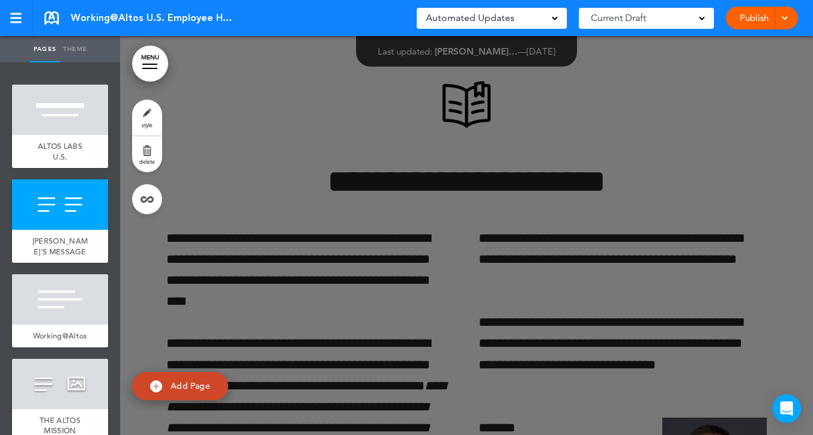
scroll to position [53099, 0]
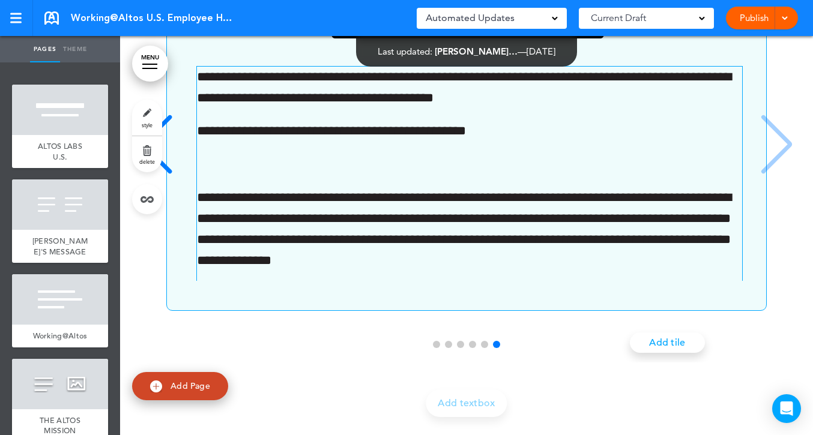
click at [147, 67] on link "MENU" at bounding box center [150, 64] width 36 height 36
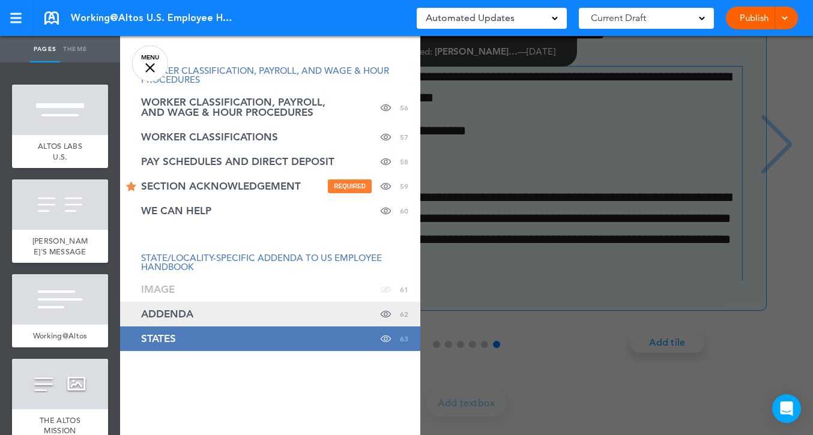
click at [173, 314] on span "ADDENDA" at bounding box center [167, 314] width 52 height 10
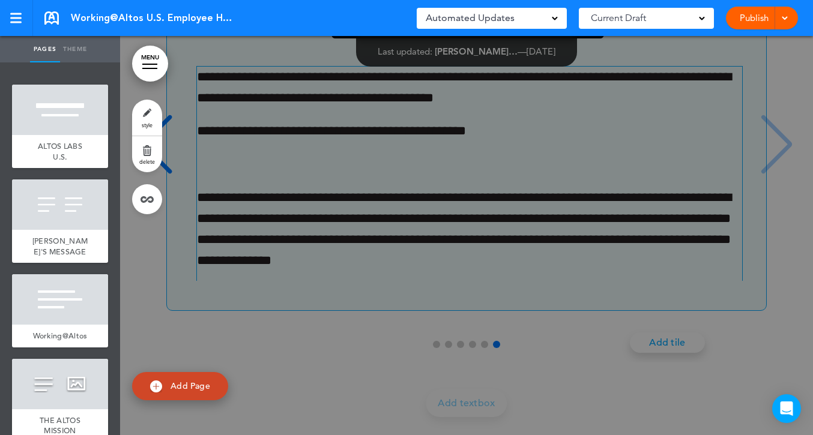
scroll to position [52551, 0]
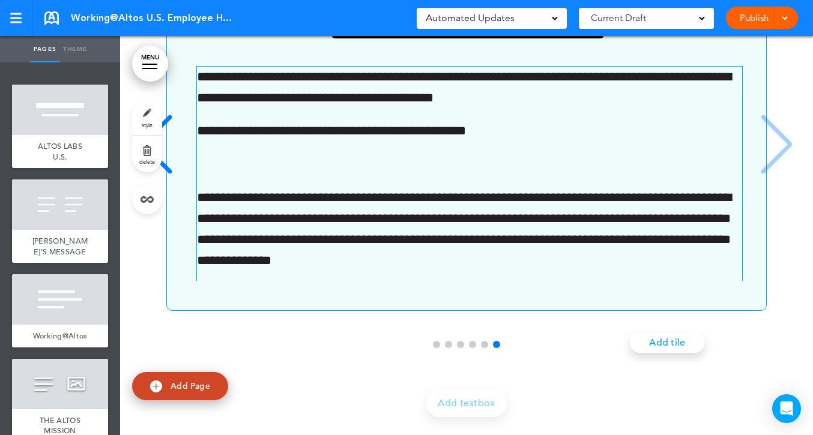
click at [146, 56] on link "MENU" at bounding box center [150, 64] width 36 height 36
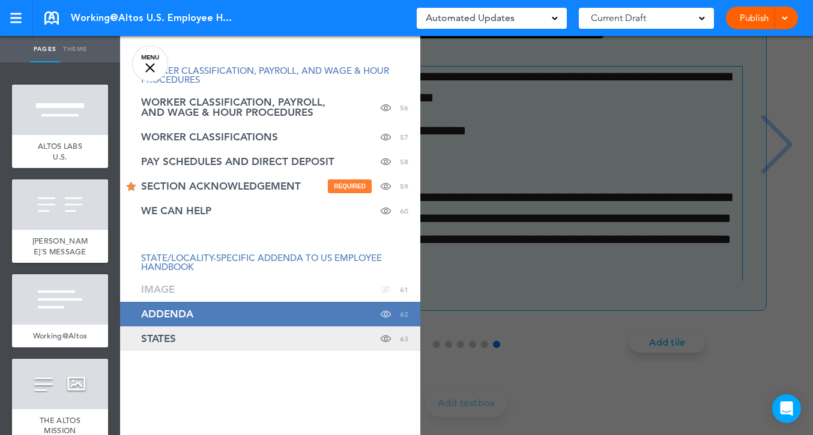
click at [145, 343] on span "STATES" at bounding box center [158, 339] width 35 height 10
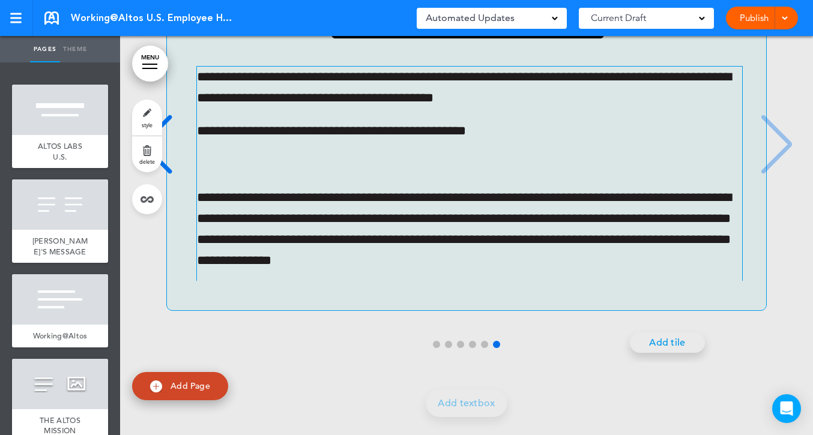
scroll to position [53099, 0]
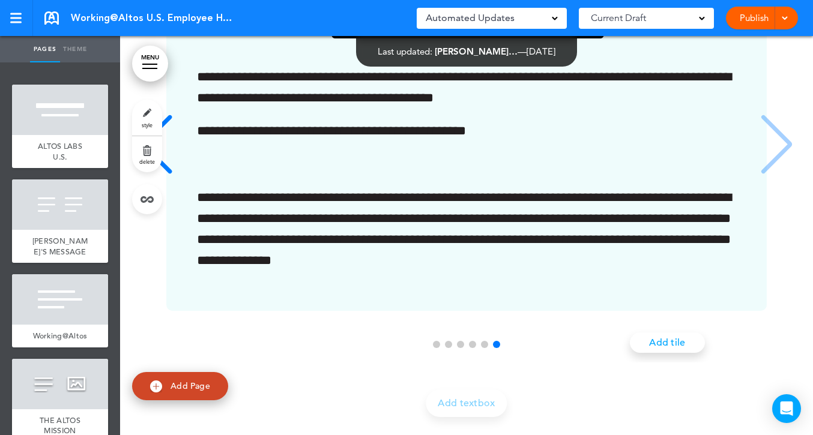
click at [160, 175] on div "Previous slide" at bounding box center [156, 145] width 37 height 60
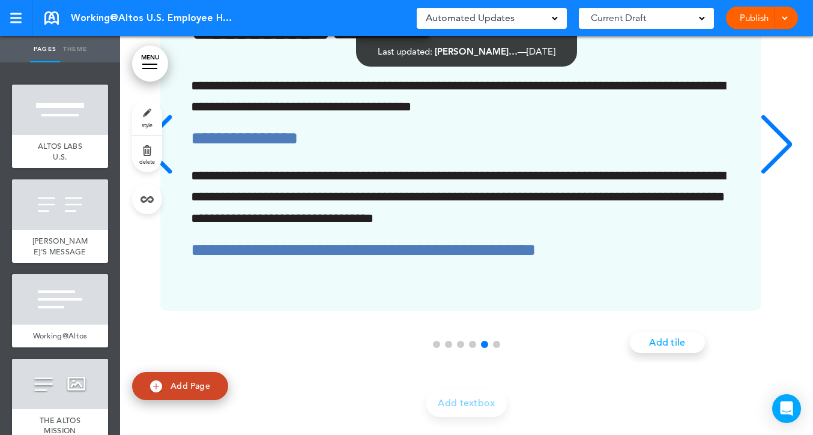
scroll to position [0, 2698]
click at [687, 175] on div "Next slide" at bounding box center [776, 145] width 37 height 60
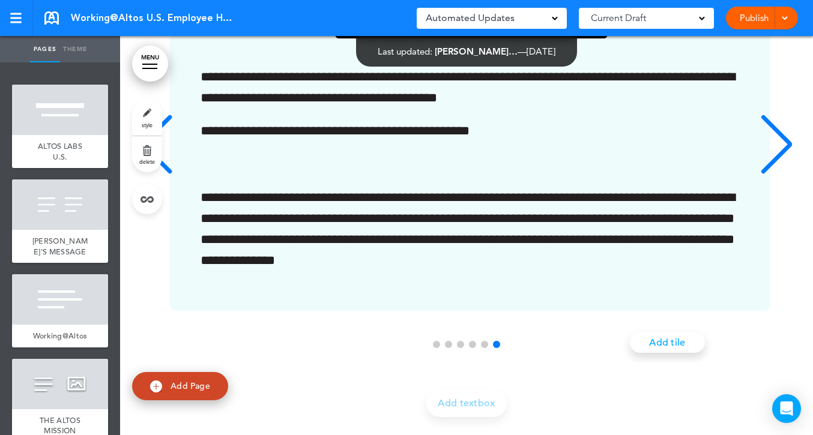
scroll to position [0, 3373]
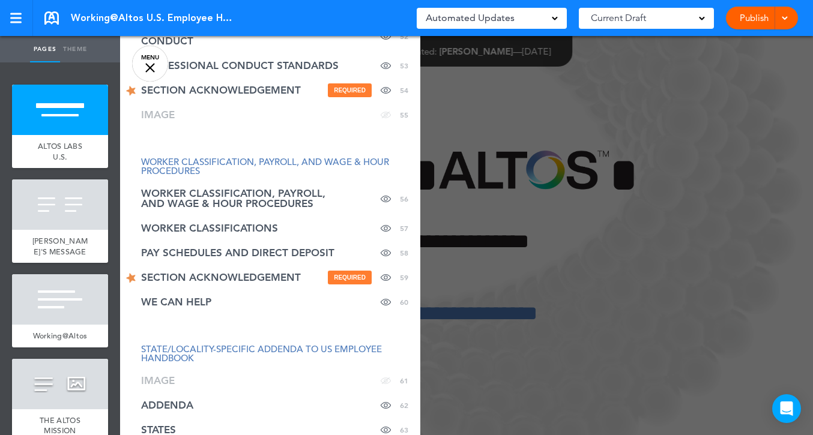
scroll to position [1646, 0]
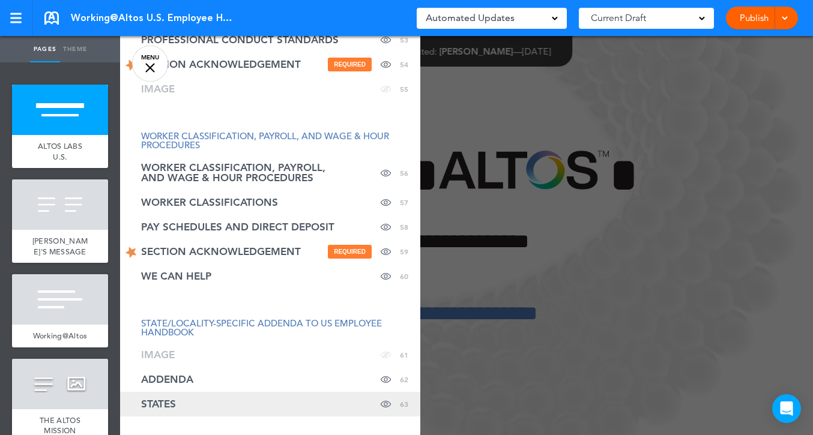
click at [178, 402] on link "STATES Hide page in table of contents 63" at bounding box center [270, 404] width 300 height 25
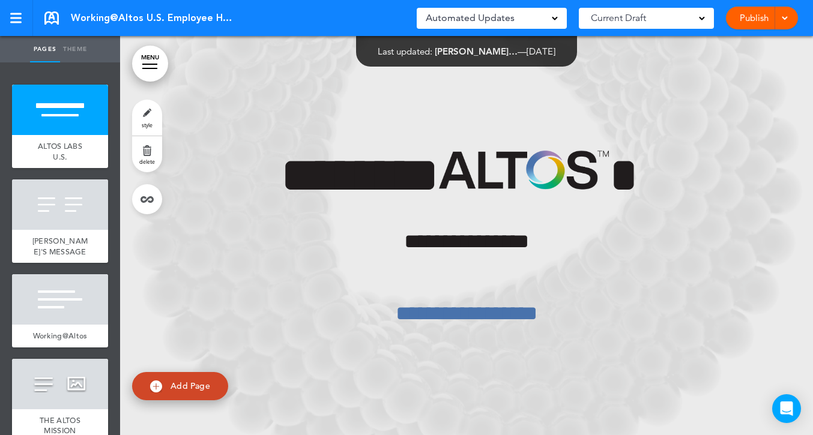
scroll to position [53162, 0]
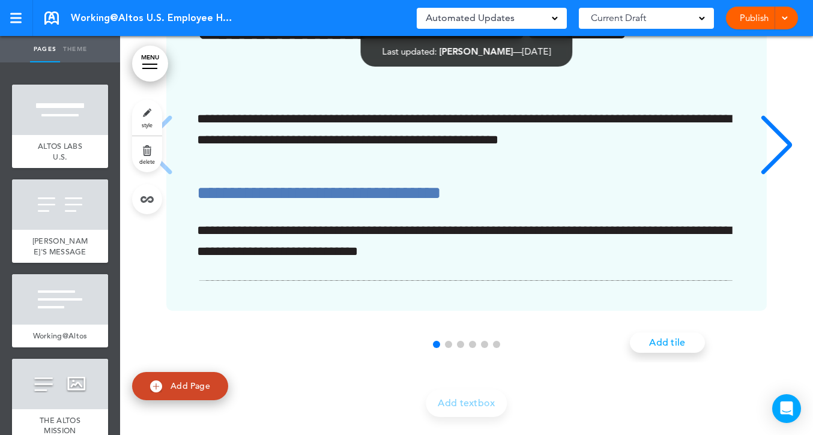
click at [777, 175] on div "Next slide" at bounding box center [776, 145] width 37 height 60
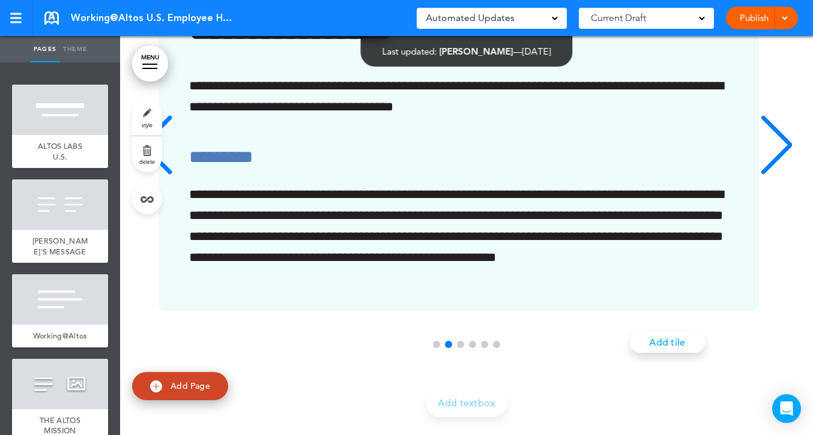
click at [777, 175] on div "Next slide" at bounding box center [776, 145] width 37 height 60
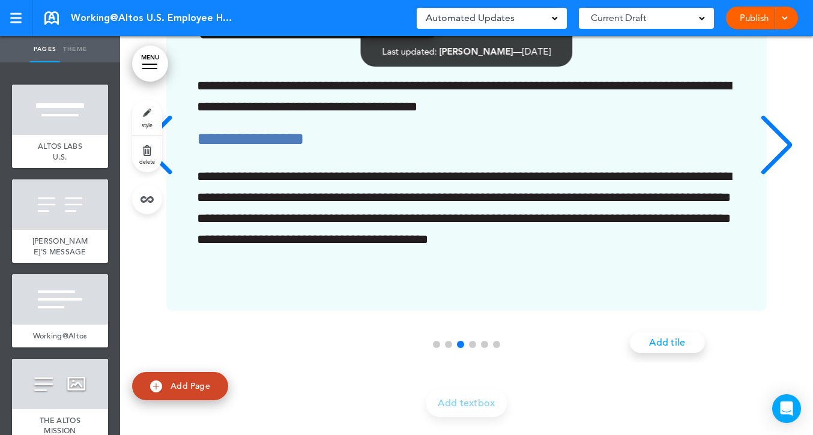
click at [777, 175] on div "Next slide" at bounding box center [776, 145] width 37 height 60
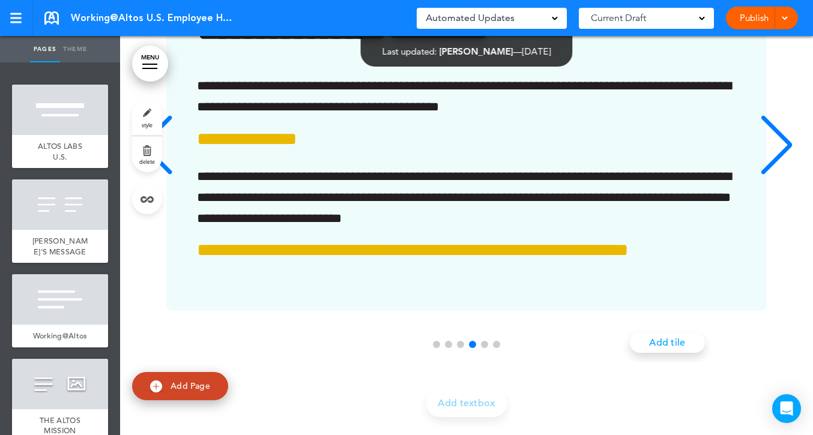
click at [777, 175] on div "Next slide" at bounding box center [776, 145] width 37 height 60
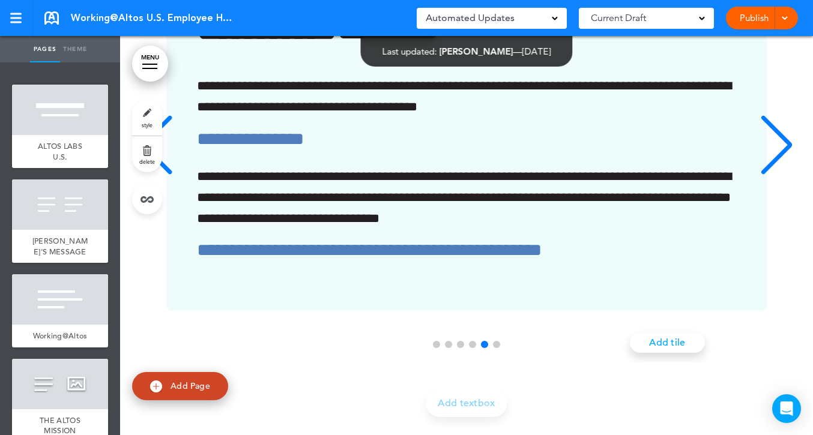
click at [777, 175] on div "Next slide" at bounding box center [776, 145] width 37 height 60
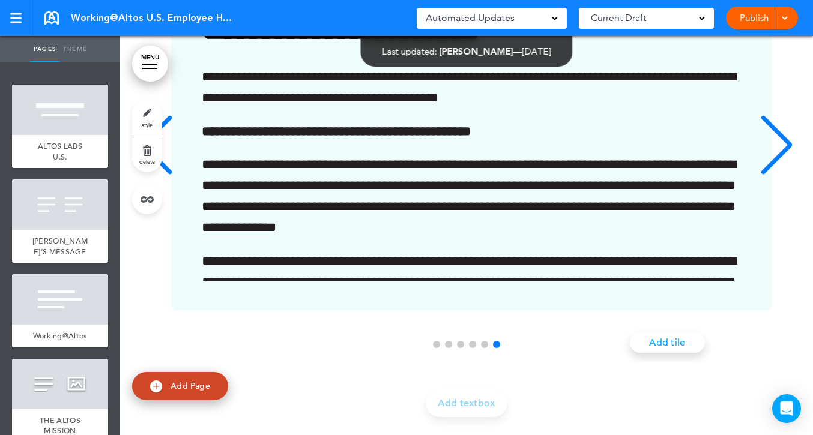
scroll to position [0, 3373]
